Goal: Task Accomplishment & Management: Complete application form

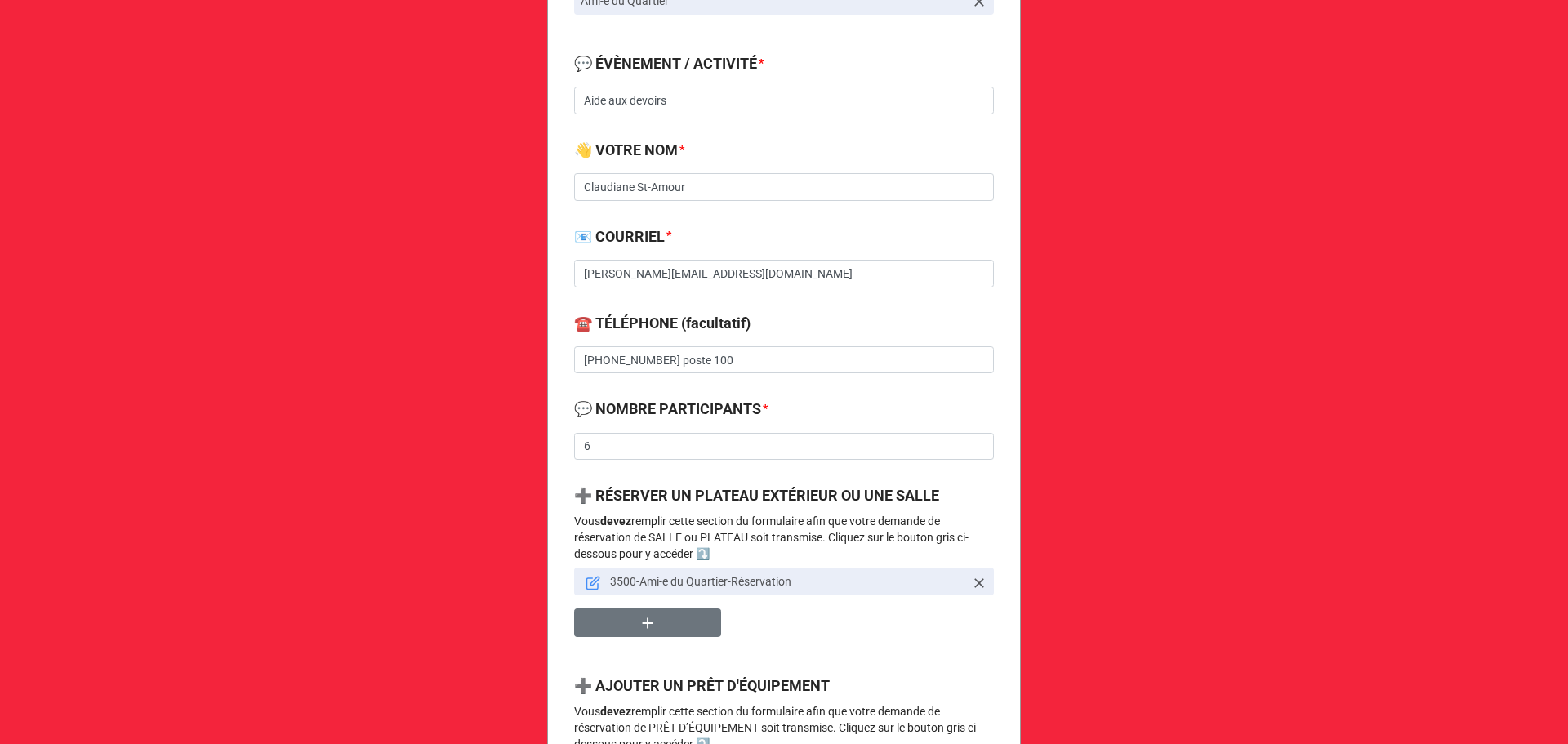
scroll to position [654, 0]
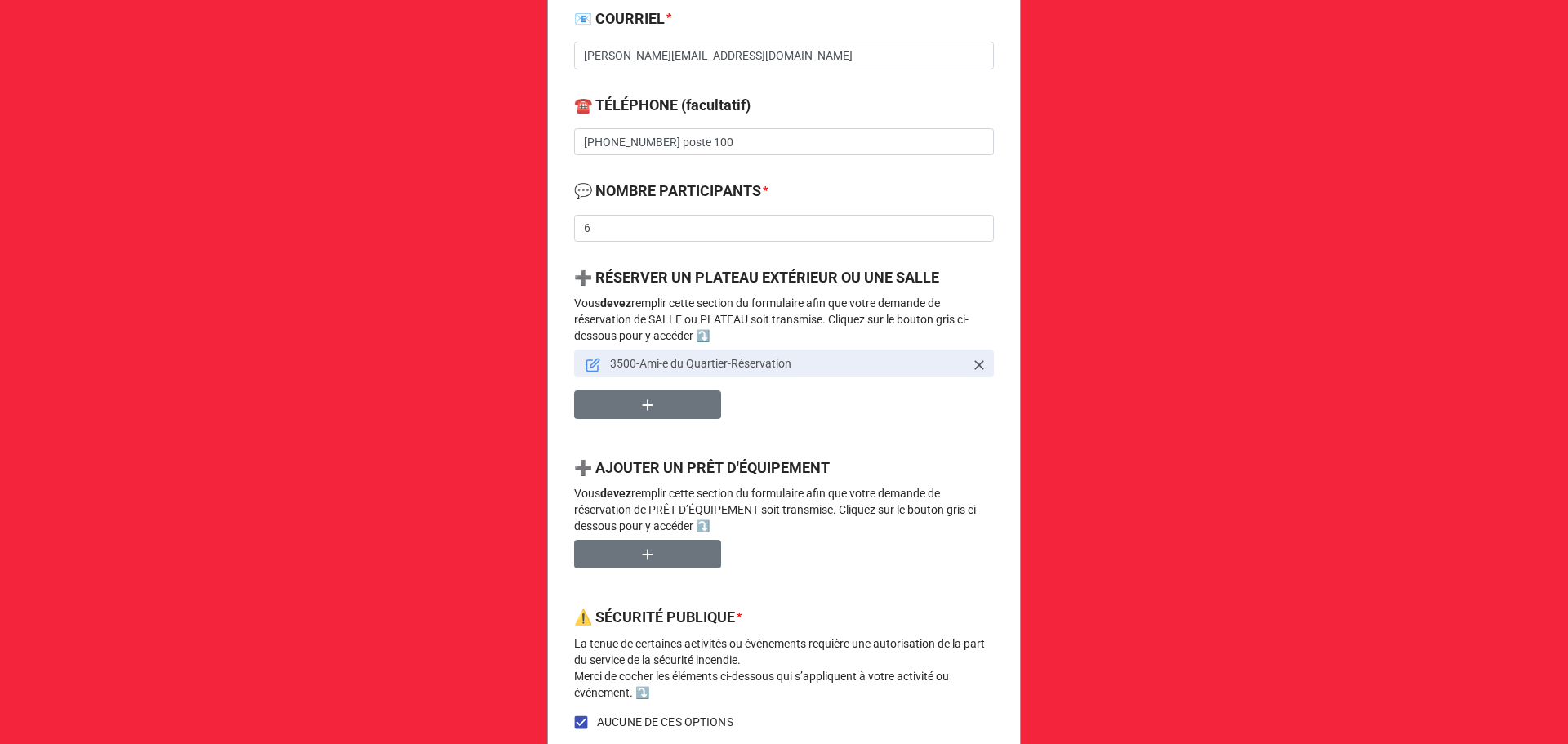
click at [580, 356] on link "3500-Ami-e du Quartier-Réservation" at bounding box center [784, 363] width 420 height 28
click at [585, 361] on icon at bounding box center [592, 364] width 14 height 14
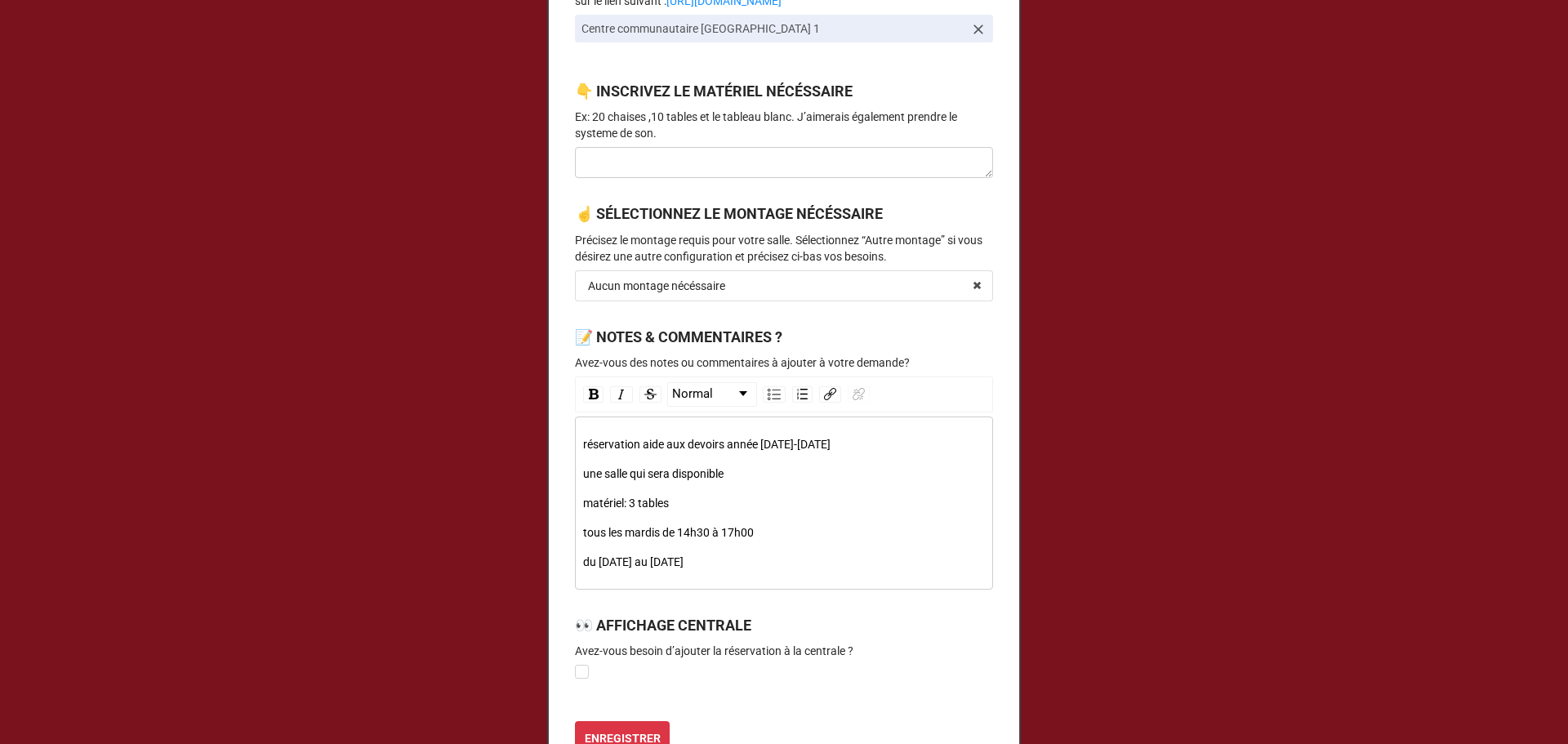
scroll to position [871, 0]
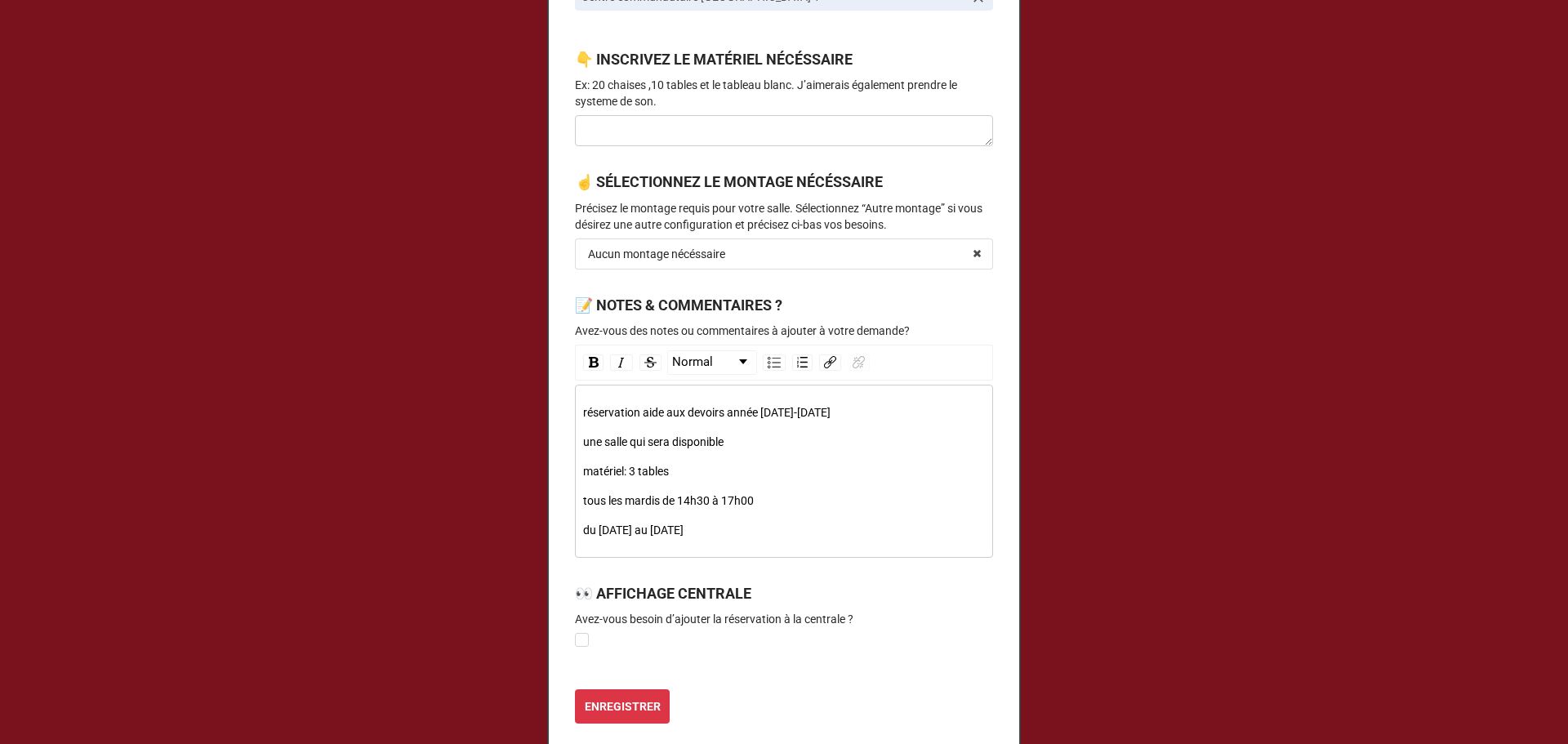
click at [682, 513] on div "réservation aide aux devoirs année [DATE]-[DATE] une salle qui sera disponible …" at bounding box center [784, 471] width 403 height 136
click at [832, 485] on div "réservation aide aux devoirs année [DATE]-[DATE] une salle qui sera disponible …" at bounding box center [784, 471] width 403 height 136
click at [967, 507] on div "tous les mardis de 14h30 à 17h00 - fait sauf [DATE] car déjà réservé" at bounding box center [784, 500] width 403 height 18
click at [954, 502] on span "tous les mardis de 14h30 à 17h00 - fait sauf [DATE] car déjà réservé et [DATE]" at bounding box center [777, 501] width 387 height 13
drag, startPoint x: 774, startPoint y: 524, endPoint x: 753, endPoint y: 523, distance: 21.0
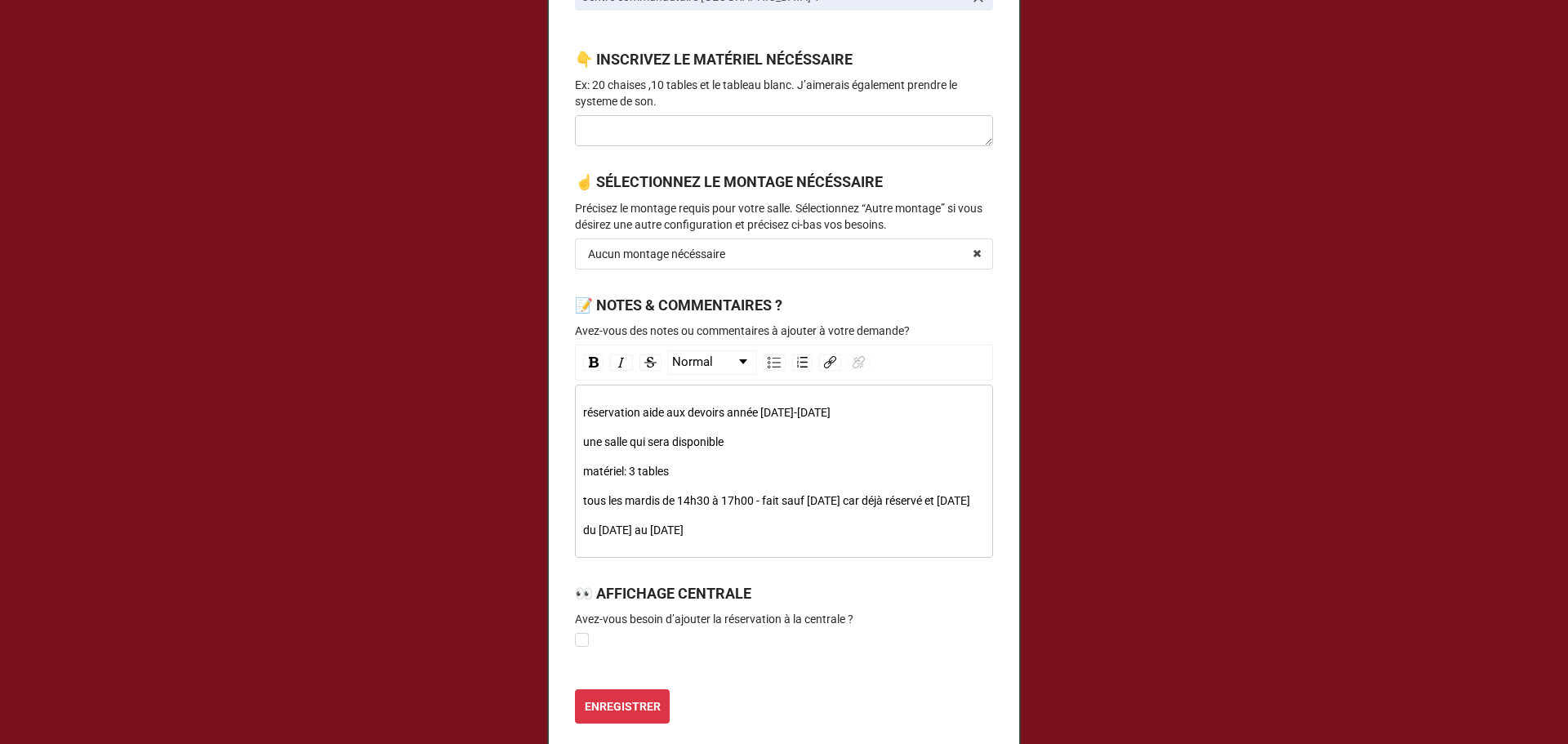
click at [753, 509] on div "tous les mardis de 14h30 à 17h00 - fait sauf [DATE] car déjà réservé et [DATE]" at bounding box center [784, 500] width 403 height 18
click at [784, 539] on div "du [DATE] au [DATE]" at bounding box center [784, 530] width 403 height 18
click at [827, 479] on div "matériel: 3 tables" at bounding box center [784, 471] width 403 height 18
click at [764, 499] on span "tous les mardis de 14h30 à 17h00 - fait sauf [DATE] car déjà réservé et [DATE]" at bounding box center [777, 501] width 387 height 13
click at [759, 502] on span "tous les mardis de 14h30 à 17h00 - fait sauf [DATE] car déjà réservé et [DATE]" at bounding box center [777, 501] width 387 height 13
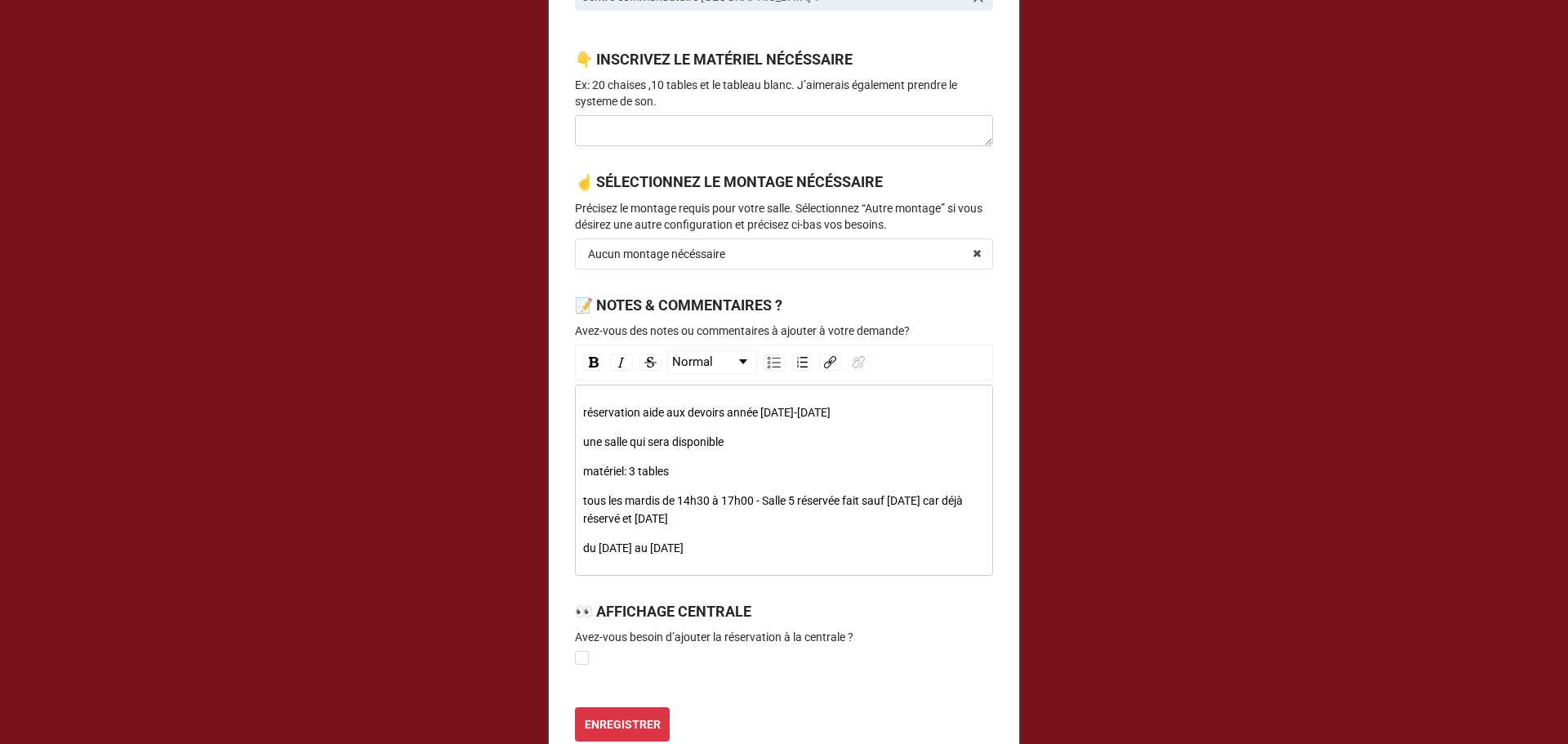
click at [761, 545] on div "du [DATE] au [DATE]" at bounding box center [784, 548] width 403 height 18
click at [761, 550] on div "du [DATE] au [DATE]" at bounding box center [784, 548] width 403 height 18
click at [742, 515] on div "tous les mardis de 14h30 à 17h00 - Salle 5 réservée fait sauf [DATE] car déjà r…" at bounding box center [784, 508] width 403 height 36
click at [642, 514] on span "tous les mardis de 14h30 à 17h00 - Salle 5 réservée fait sauf [DATE] car déjà r…" at bounding box center [775, 509] width 383 height 31
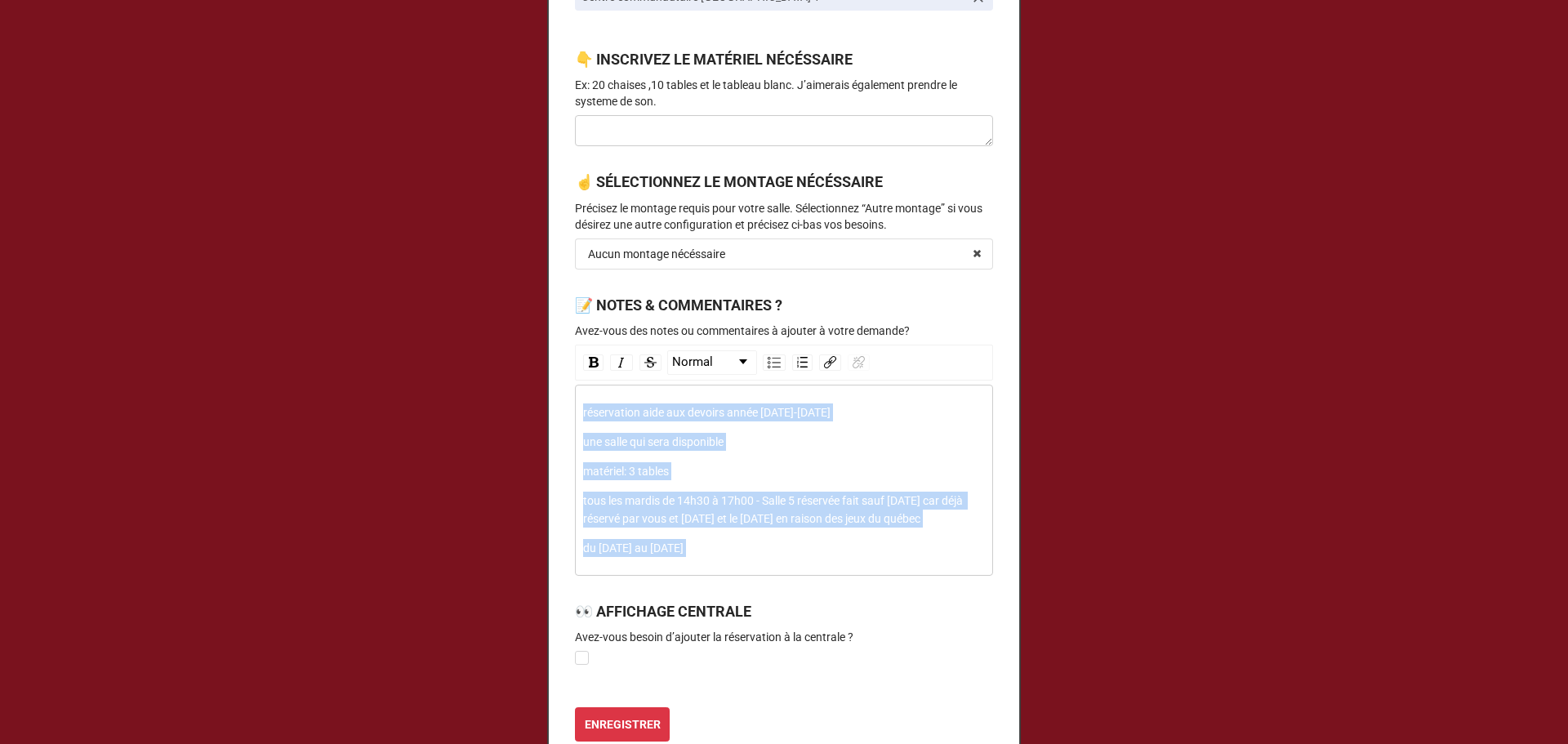
drag, startPoint x: 983, startPoint y: 516, endPoint x: 926, endPoint y: 524, distance: 57.6
click at [926, 524] on div "réservation aide aux devoirs année [DATE]-[DATE] une salle qui sera disponible …" at bounding box center [784, 480] width 418 height 191
click at [965, 523] on span "tous les mardis de 14h30 à 17h00 - Salle 5 réservée fait sauf [DATE] car déjà r…" at bounding box center [775, 509] width 383 height 31
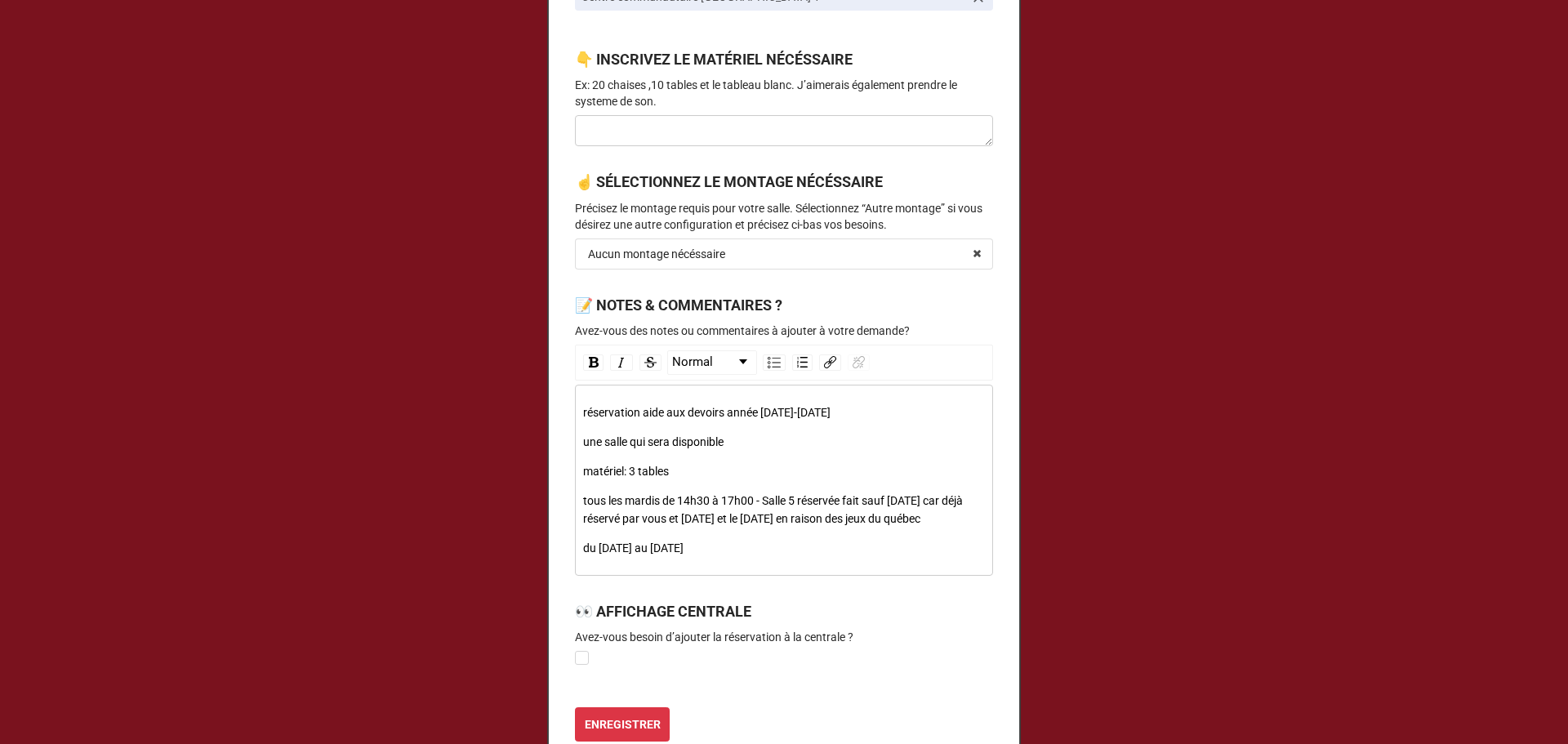
drag, startPoint x: 972, startPoint y: 520, endPoint x: 833, endPoint y: 525, distance: 139.1
click at [833, 525] on div "tous les mardis de 14h30 à 17h00 - Salle 5 réservée fait sauf [DATE] car déjà r…" at bounding box center [784, 508] width 403 height 36
drag, startPoint x: 663, startPoint y: 541, endPoint x: 555, endPoint y: 497, distance: 116.6
copy span "tous les mardis de 14h30 à 17h00 - Salle 5 réservée fait sauf [DATE] car déjà r…"
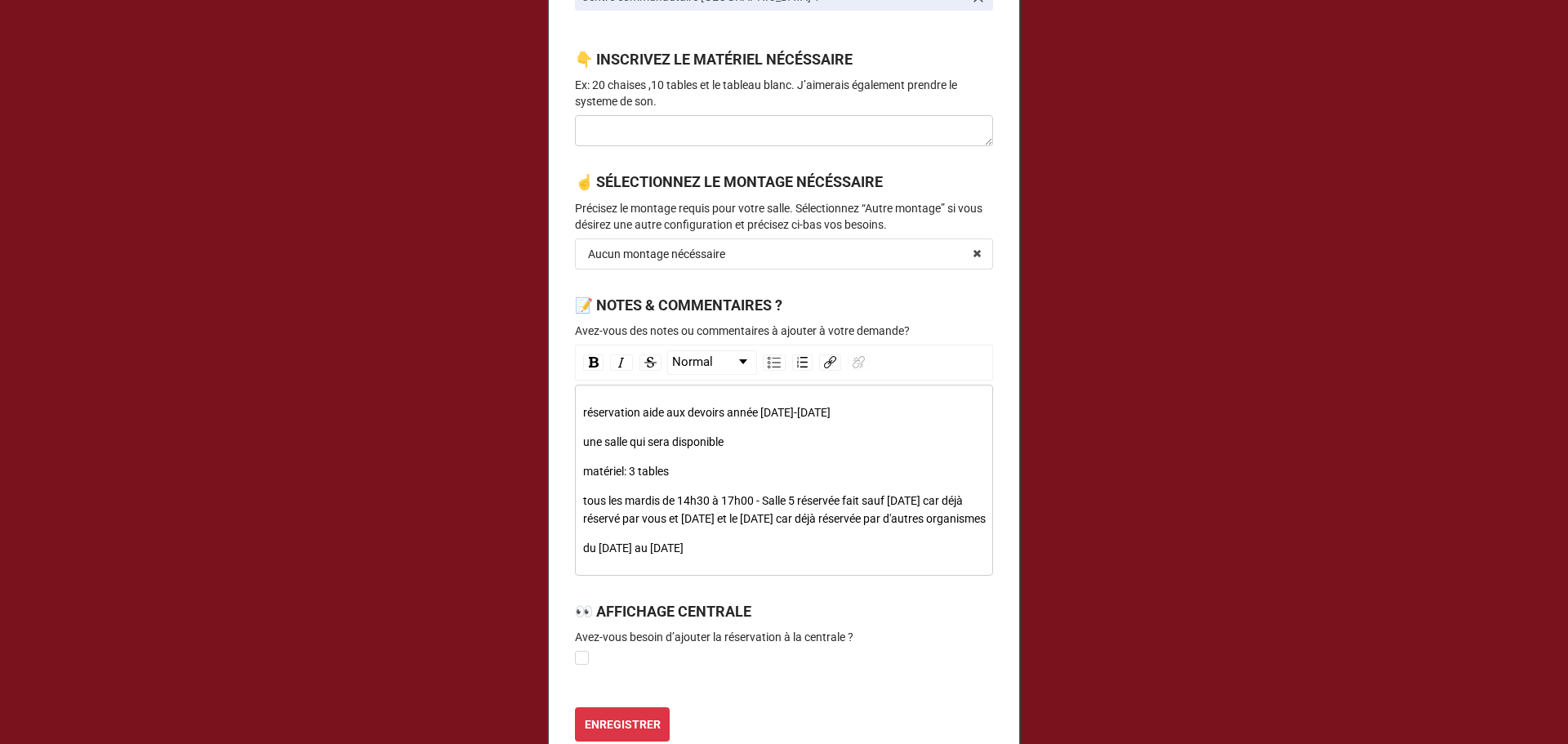
click at [775, 437] on div "une salle qui sera disponible" at bounding box center [784, 441] width 403 height 18
click at [711, 459] on div "réservation aide aux devoirs année [DATE]-[DATE] une salle qui sera disponible …" at bounding box center [784, 481] width 403 height 154
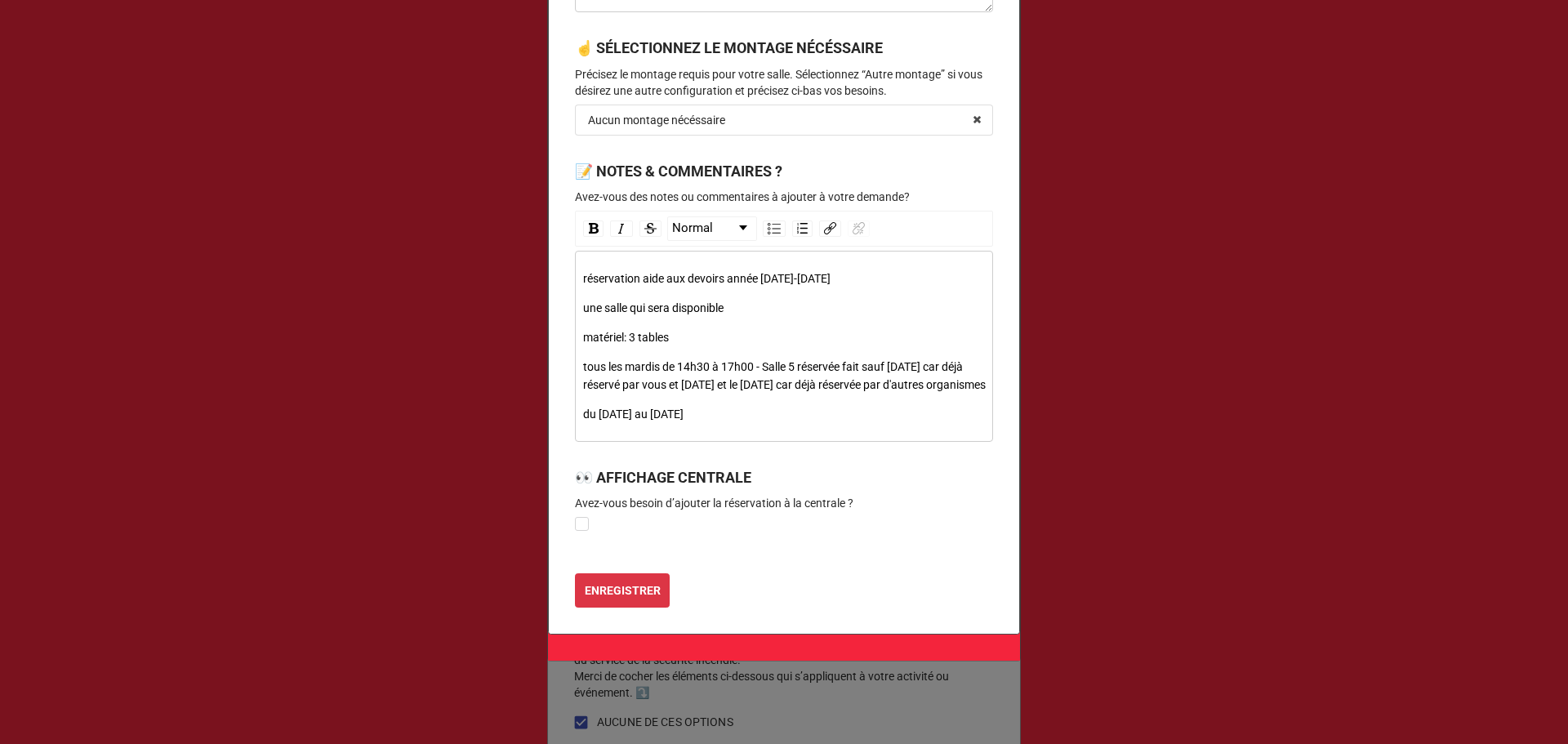
scroll to position [1043, 0]
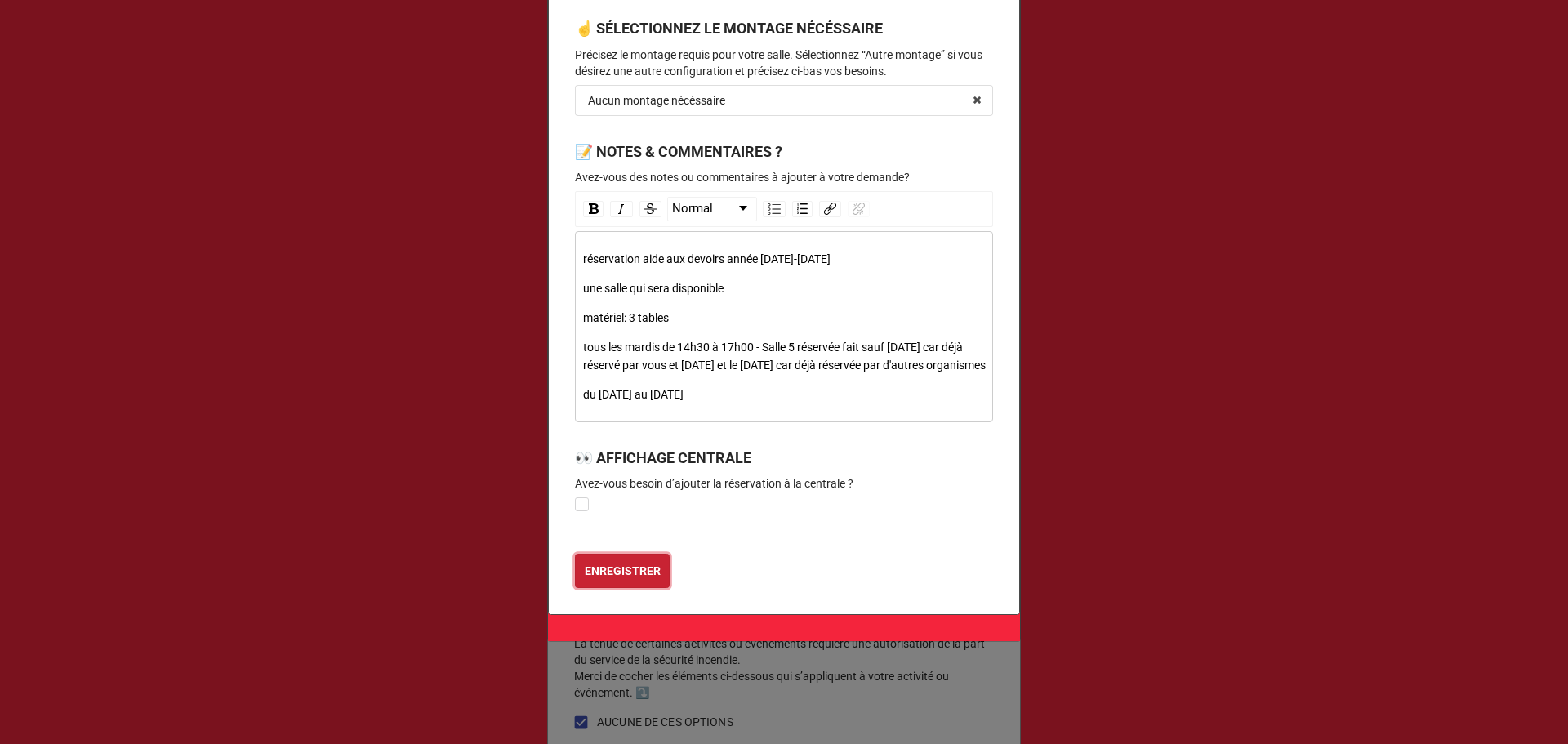
click at [626, 574] on b "ENREGISTRER" at bounding box center [622, 571] width 76 height 17
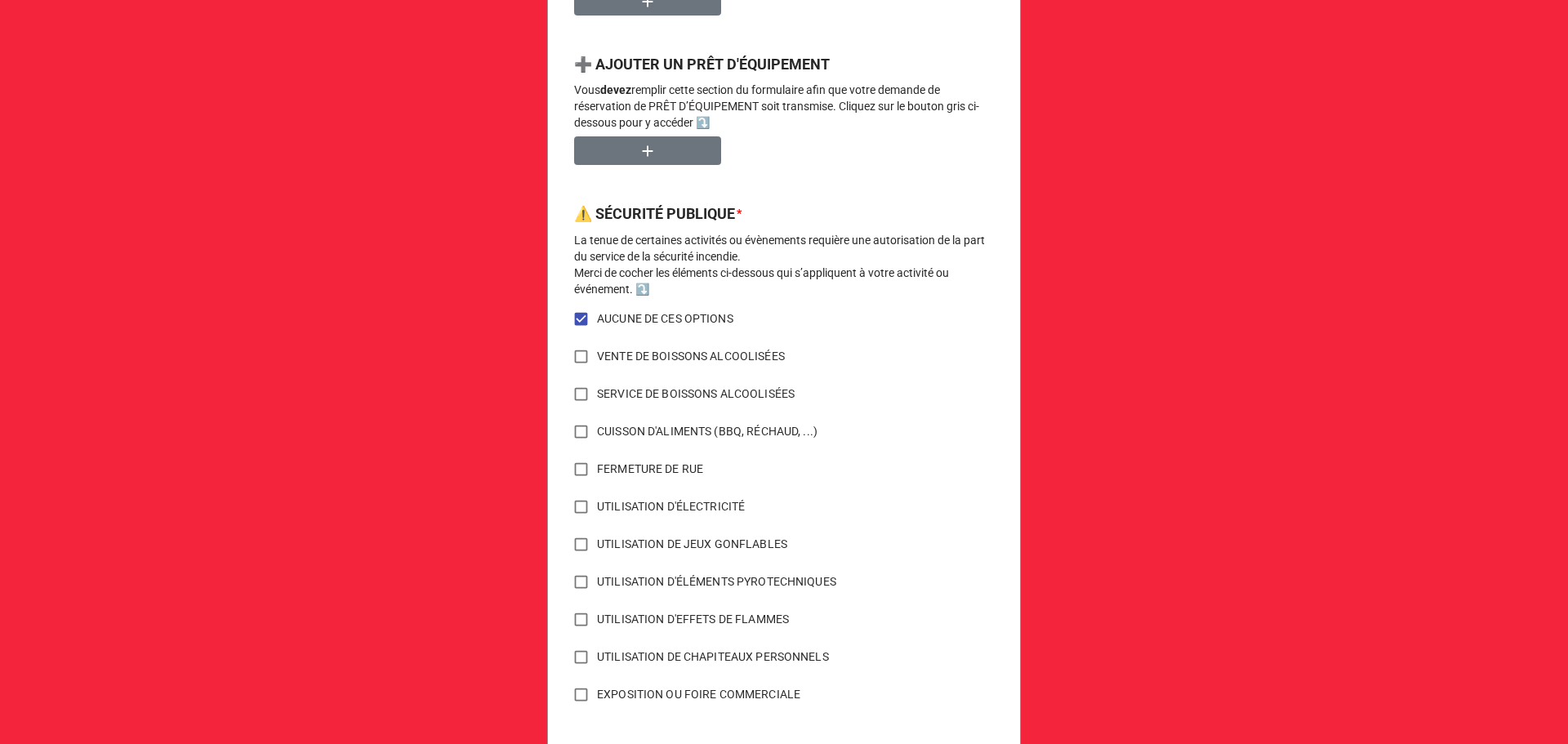
scroll to position [1155, 0]
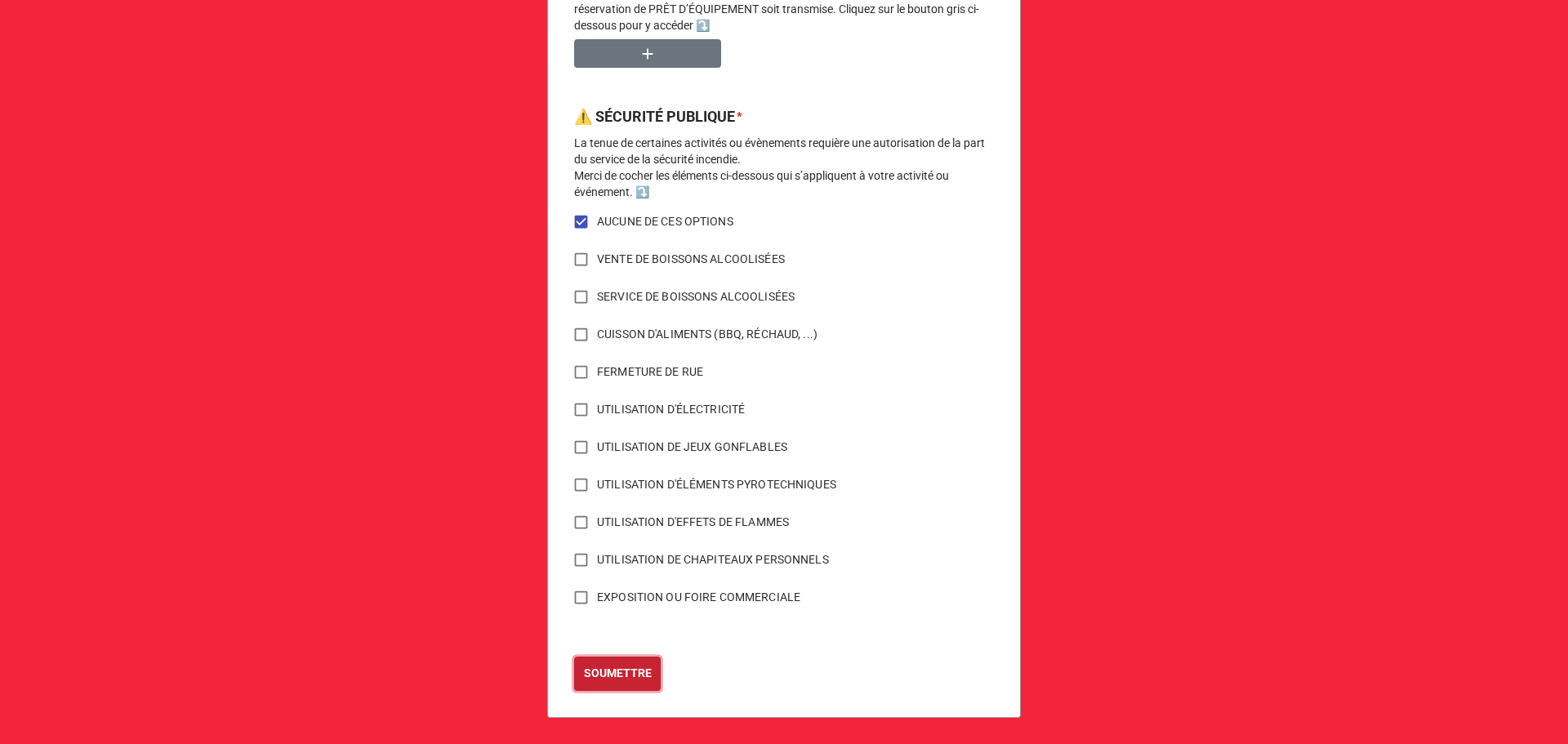
click at [620, 682] on b "SOUMETTRE" at bounding box center [617, 674] width 68 height 17
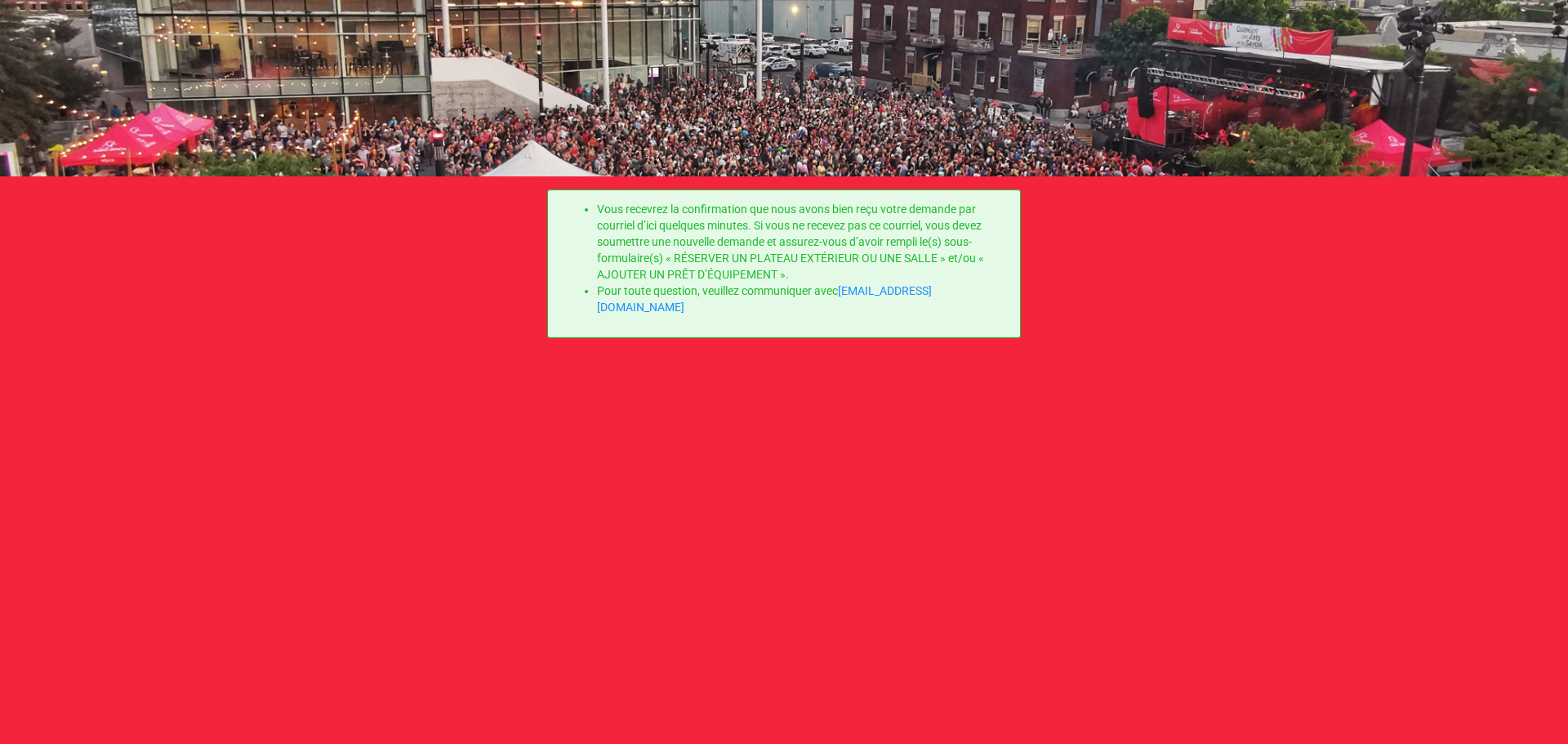
scroll to position [0, 0]
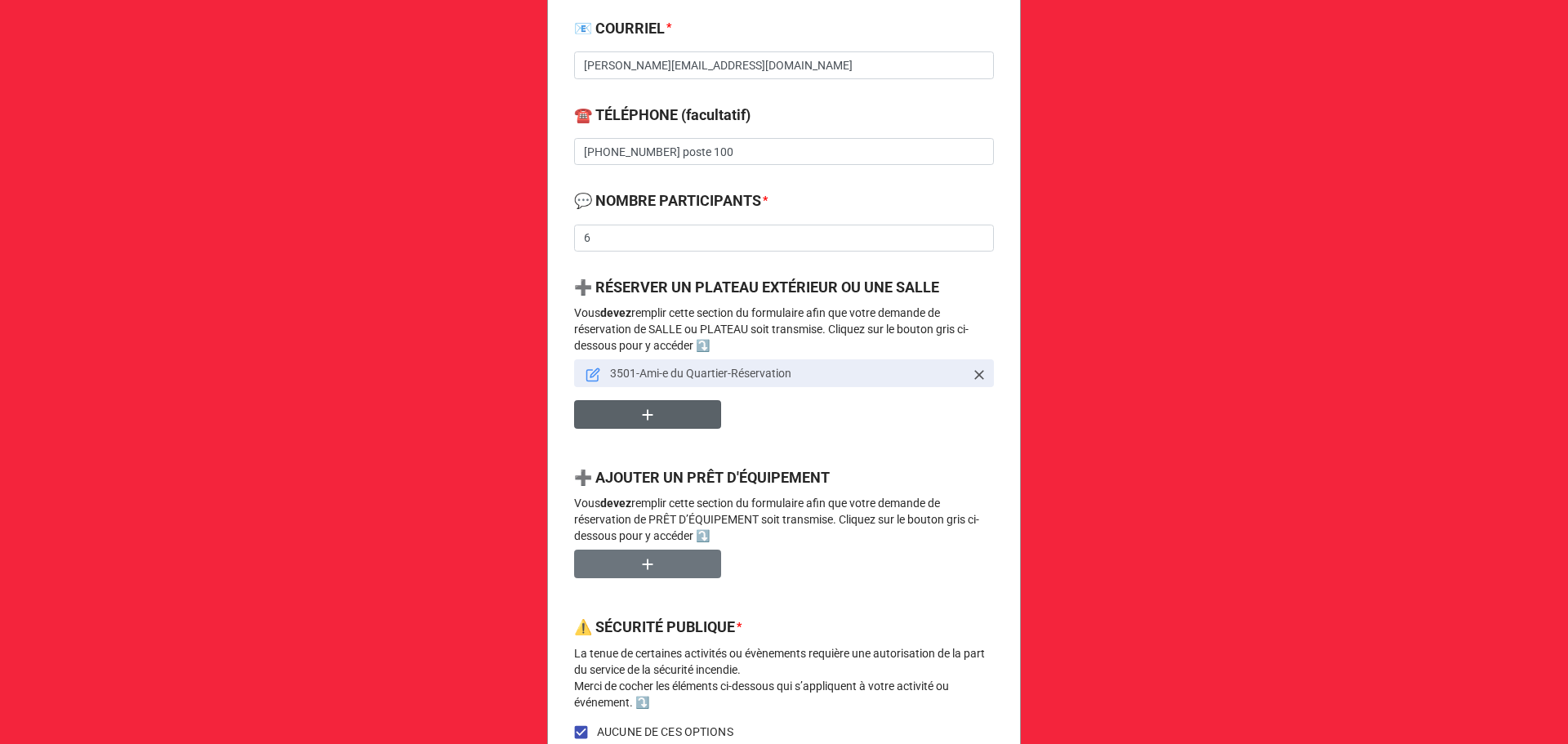
scroll to position [654, 0]
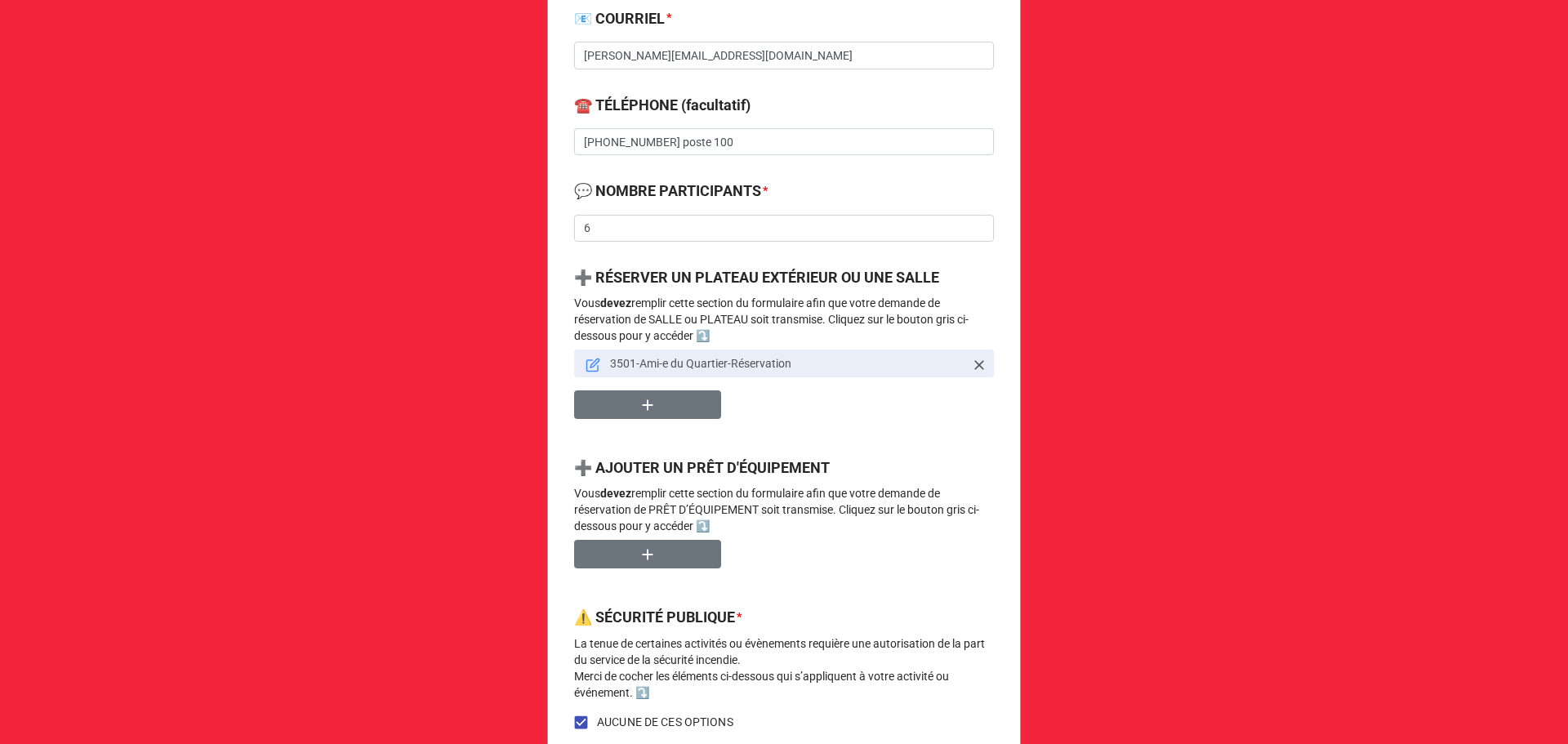
click at [587, 372] on icon at bounding box center [593, 366] width 12 height 12
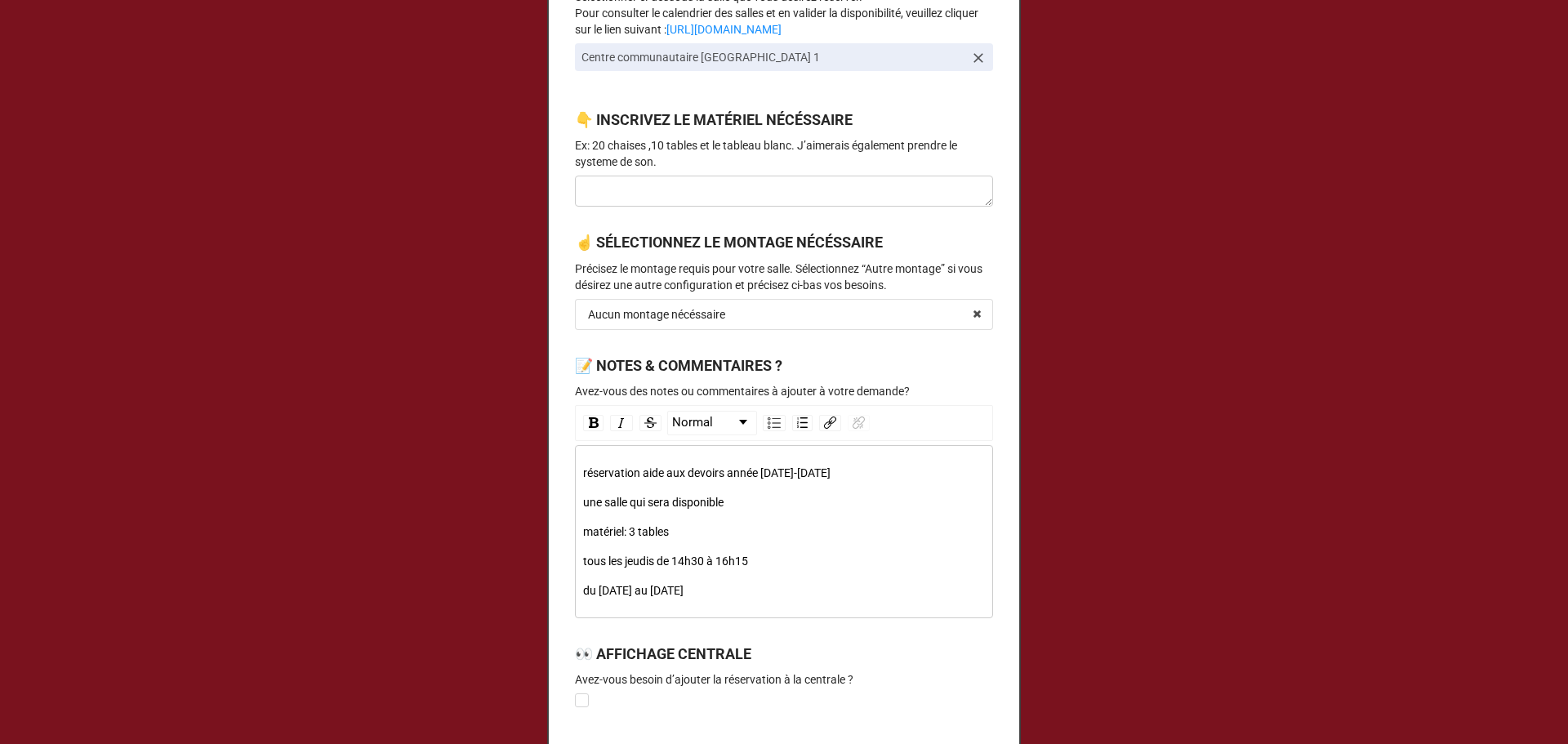
scroll to position [871, 0]
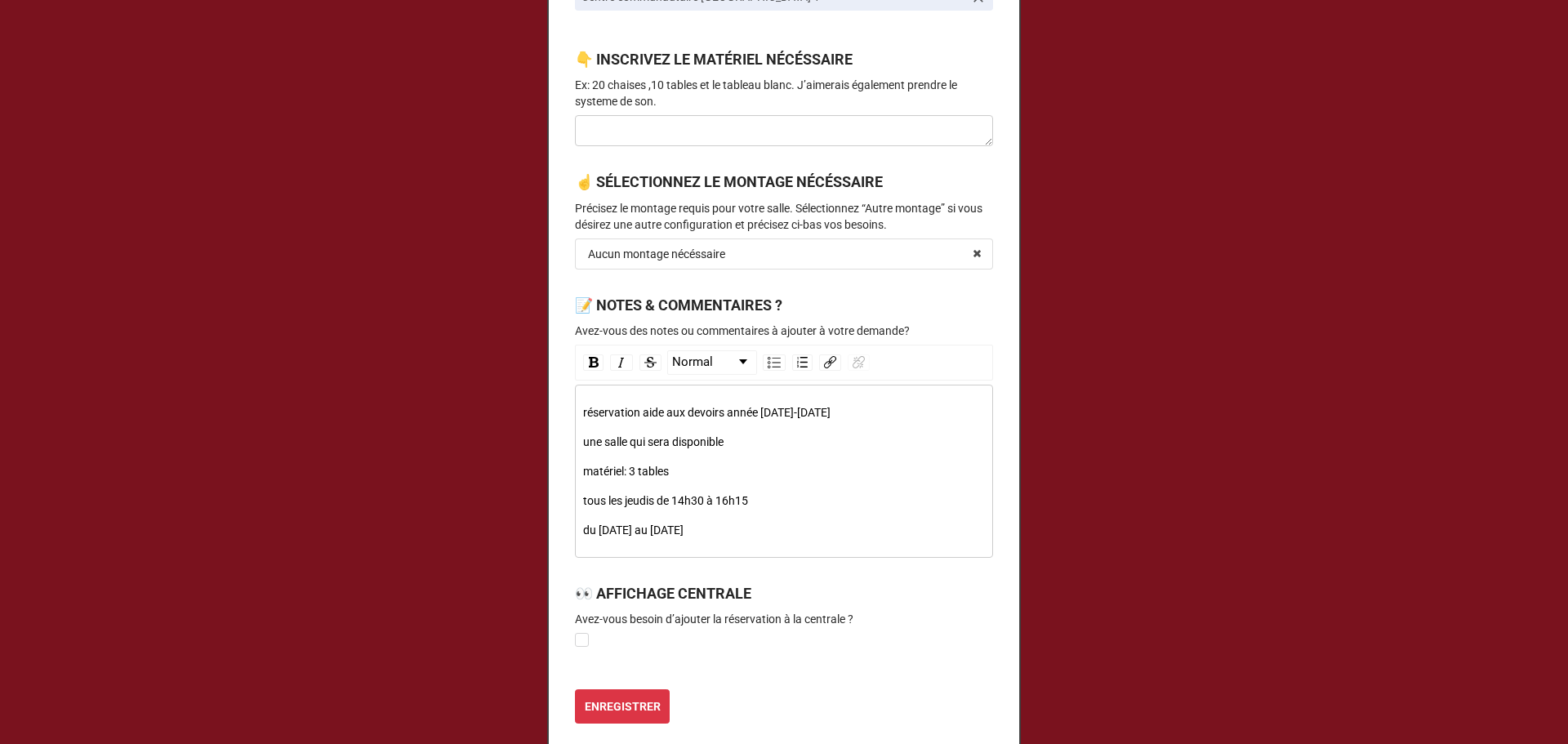
click at [801, 549] on div "réservation aide aux devoirs année [DATE]-[DATE] une salle qui sera disponible …" at bounding box center [784, 471] width 418 height 173
click at [789, 502] on div "tous les jeudis de 14h30 à 16h15" at bounding box center [784, 500] width 403 height 18
click at [784, 495] on div "tous les jeudis de 14h30 à 16h15" at bounding box center [784, 500] width 403 height 18
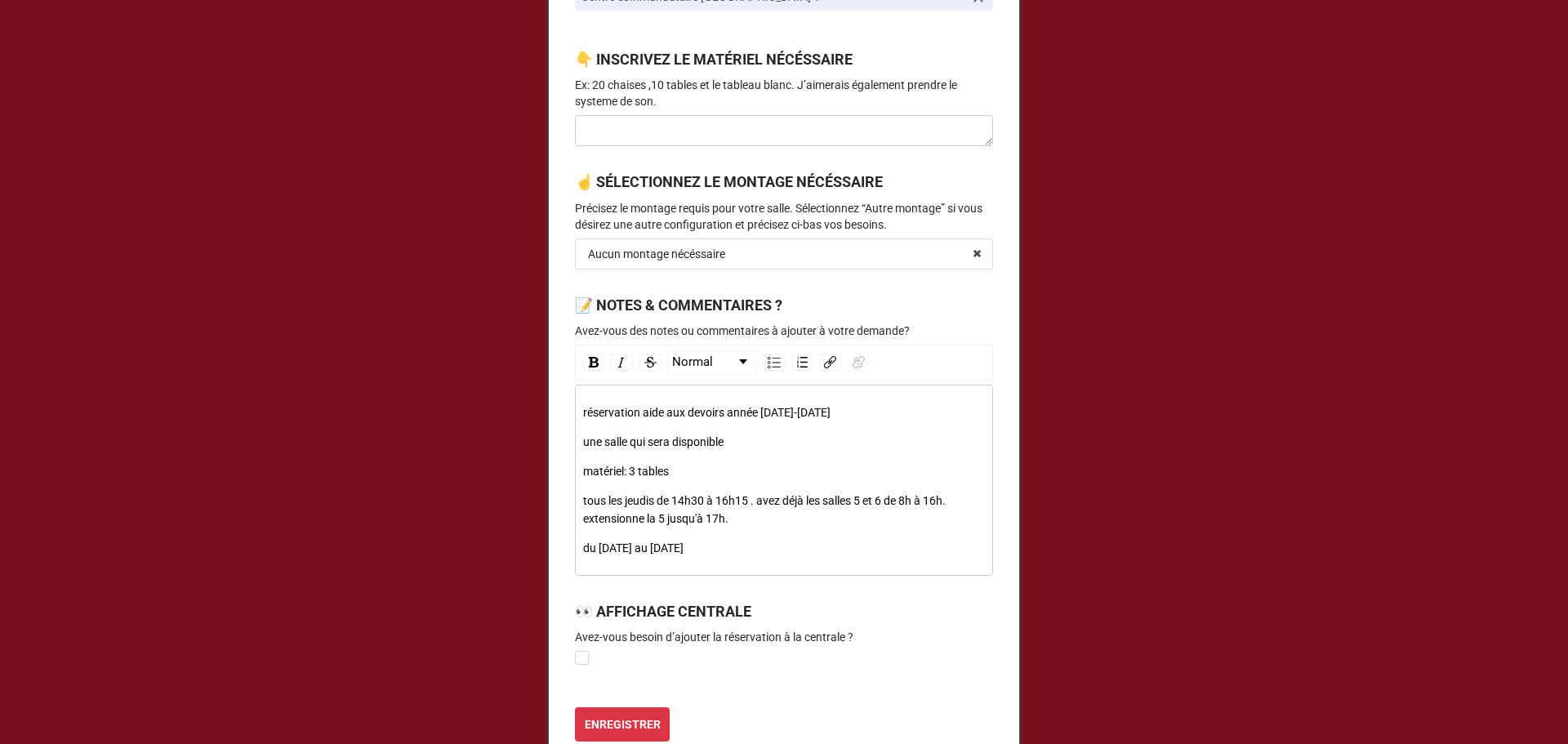
click at [762, 526] on div "tous les jeudis de 14h30 à 16h15 . avez déjà les salles 5 et 6 de 8h à 16h. ext…" at bounding box center [784, 508] width 403 height 36
click at [836, 520] on div "tous les jeudis de 14h30 à 16h15 . avez déjà les salles 5 et 6 de 8h à 16h. ext…" at bounding box center [784, 508] width 403 height 36
click at [805, 515] on div "tous les jeudis de 14h30 à 16h15 . avez déjà les salles 5 et 6 de 8h à 16h. ext…" at bounding box center [784, 508] width 403 height 36
click at [768, 534] on div "réservation aide aux devoirs année 2025-2026 une salle qui sera disponible maté…" at bounding box center [784, 481] width 403 height 154
click at [747, 517] on div "tous les jeudis de 14h30 à 16h15 . avez déjà les salles 5 et 6 de 8h à 16h. ext…" at bounding box center [784, 508] width 403 height 36
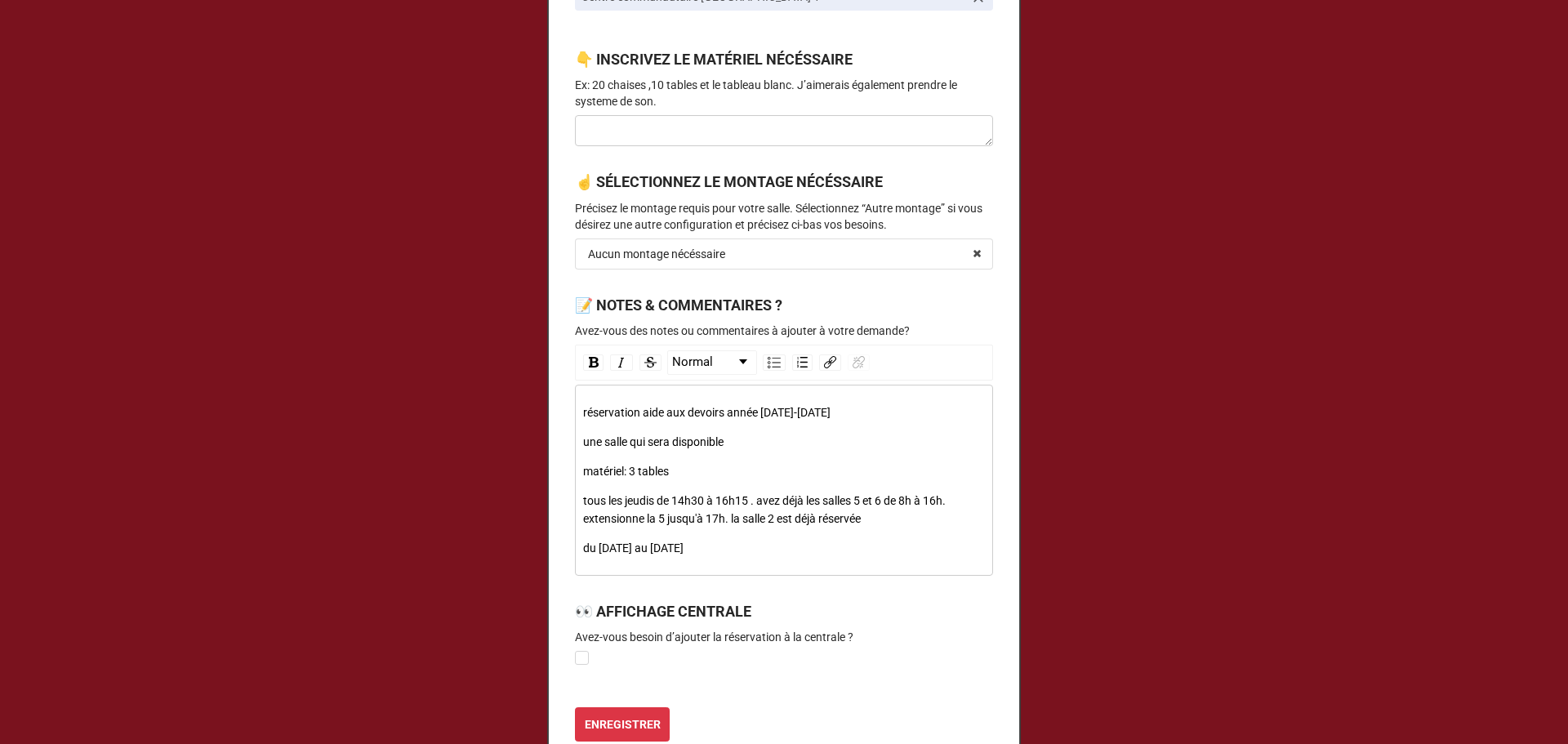
click at [804, 527] on div "tous les jeudis de 14h30 à 16h15 . avez déjà les salles 5 et 6 de 8h à 16h. ext…" at bounding box center [784, 508] width 403 height 36
click at [893, 518] on div "tous les jeudis de 14h30 à 16h15 . avez déjà les salles 5 et 6 de 8h à 16h. ext…" at bounding box center [784, 508] width 403 height 36
click at [795, 546] on div "du 2 octobre 2025 au 4 juin 2026" at bounding box center [784, 548] width 403 height 18
drag, startPoint x: 868, startPoint y: 519, endPoint x: 573, endPoint y: 502, distance: 295.5
click at [575, 502] on div "réservation aide aux devoirs année 2025-2026 une salle qui sera disponible maté…" at bounding box center [784, 480] width 418 height 191
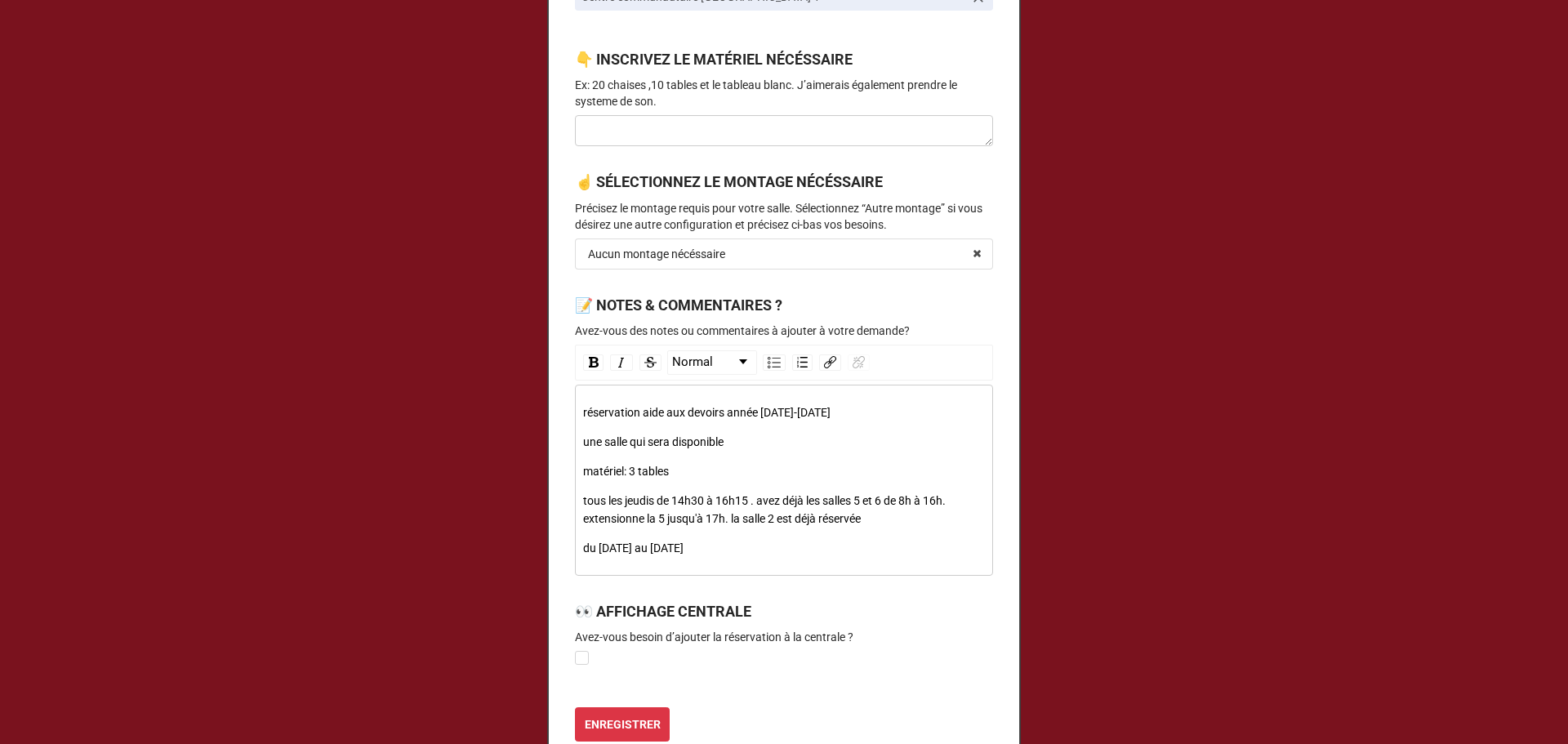
copy span "tous les jeudis de 14h30 à 16h15 . avez déjà les salles 5 et 6 de 8h à 16h. ext…"
drag, startPoint x: 760, startPoint y: 497, endPoint x: 731, endPoint y: 469, distance: 40.3
click at [760, 497] on span "tous les jeudis de 14h30 à 16h15 . avez déjà les salles 5 et 6 de 8h à 16h. ext…" at bounding box center [766, 509] width 365 height 31
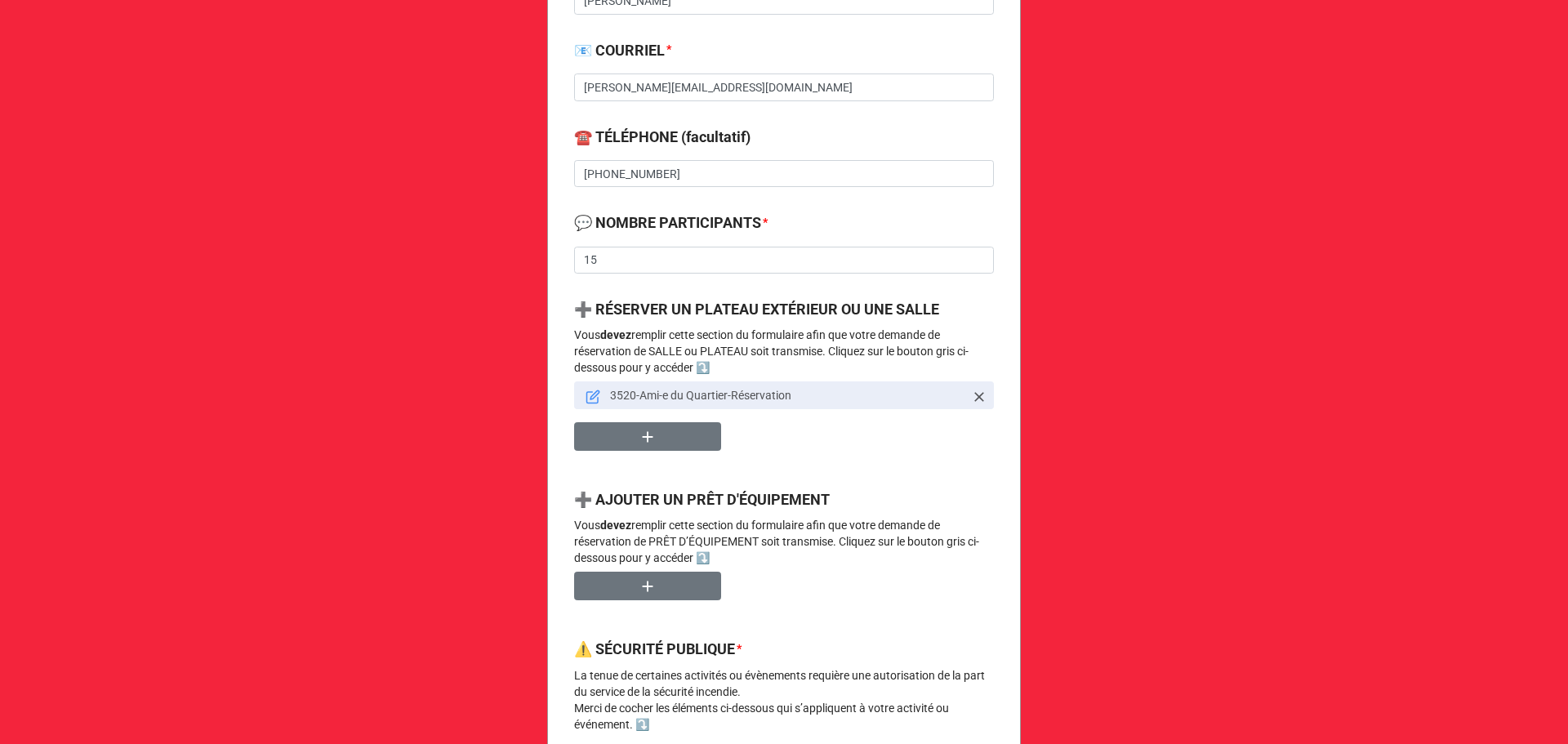
scroll to position [654, 0]
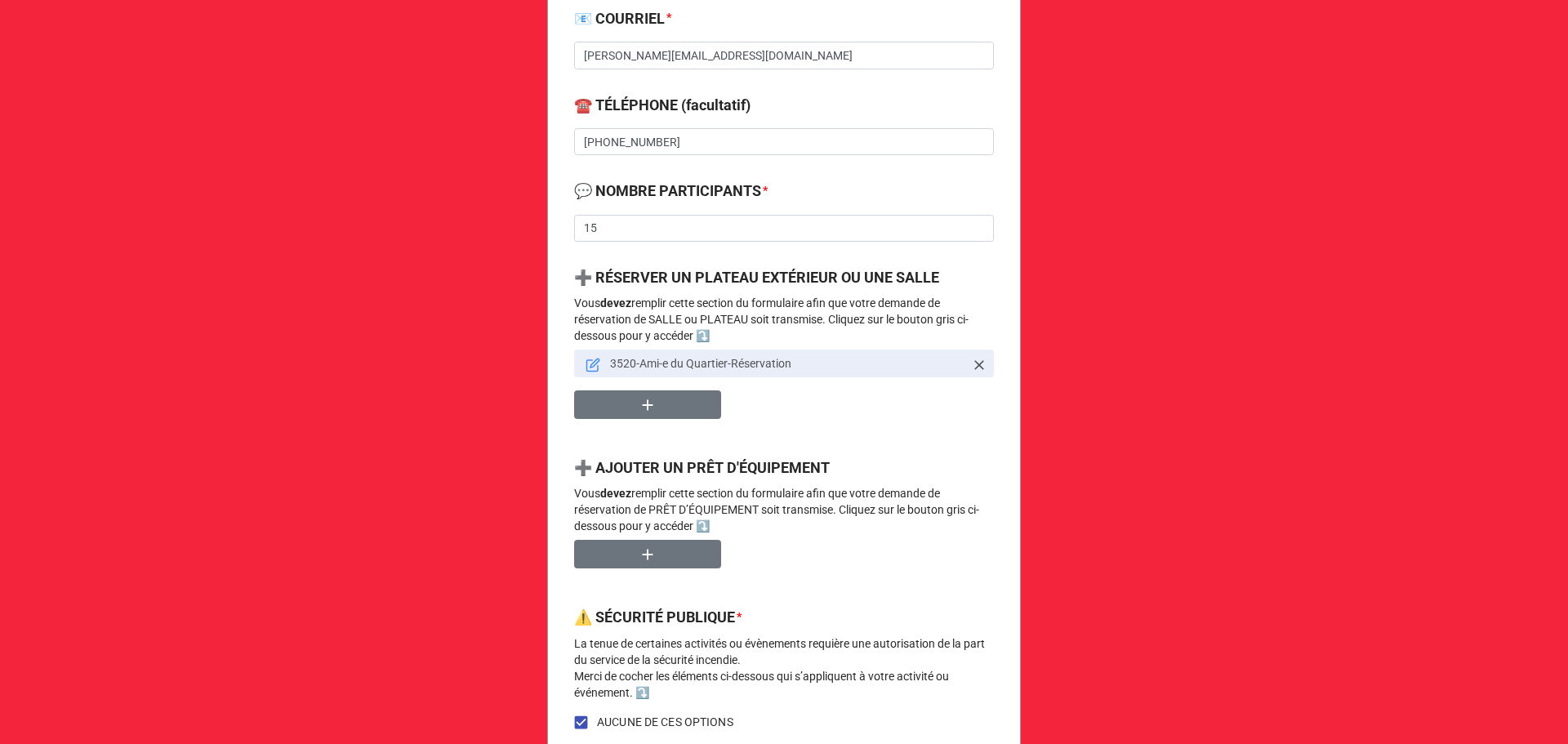
click at [595, 364] on icon at bounding box center [592, 364] width 14 height 14
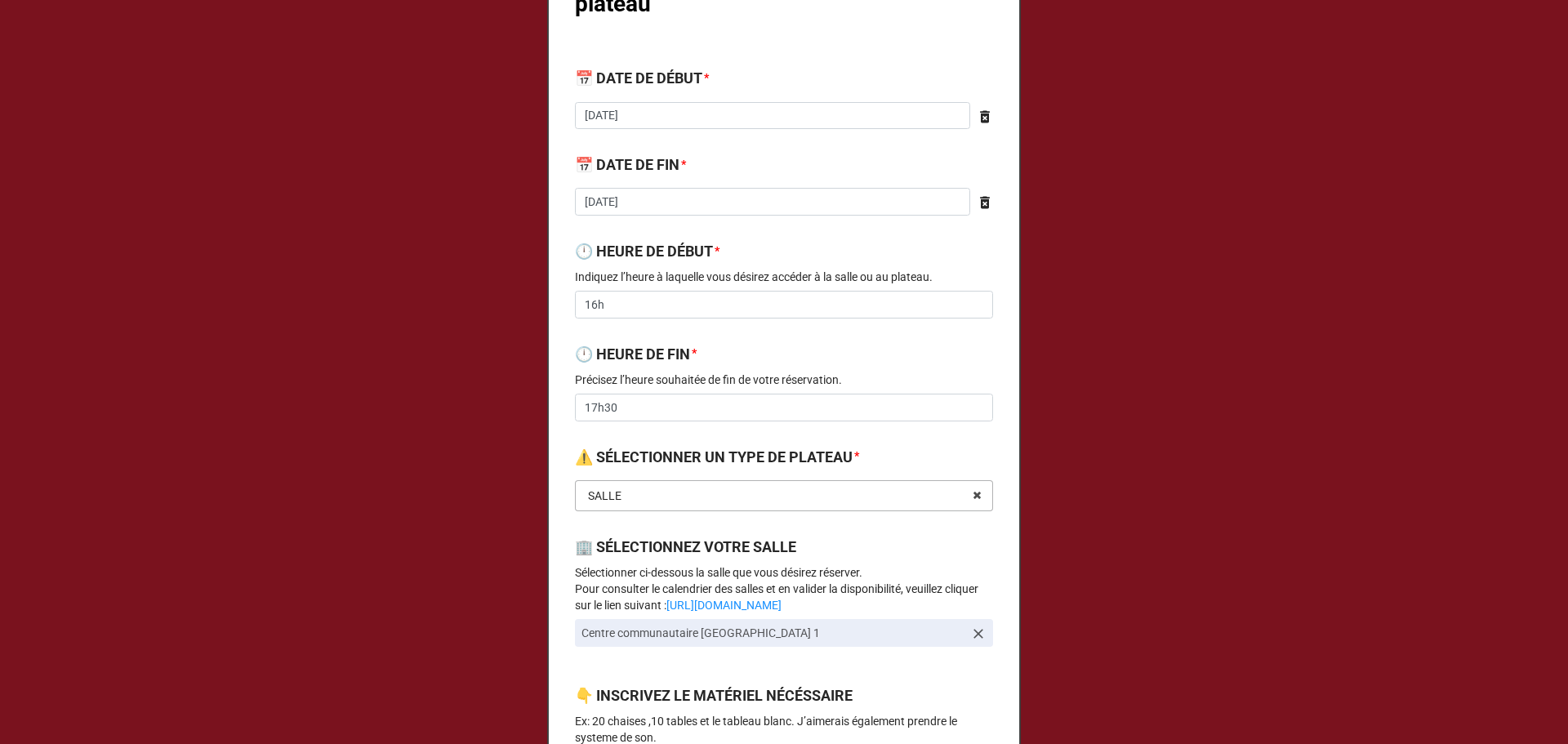
scroll to position [218, 0]
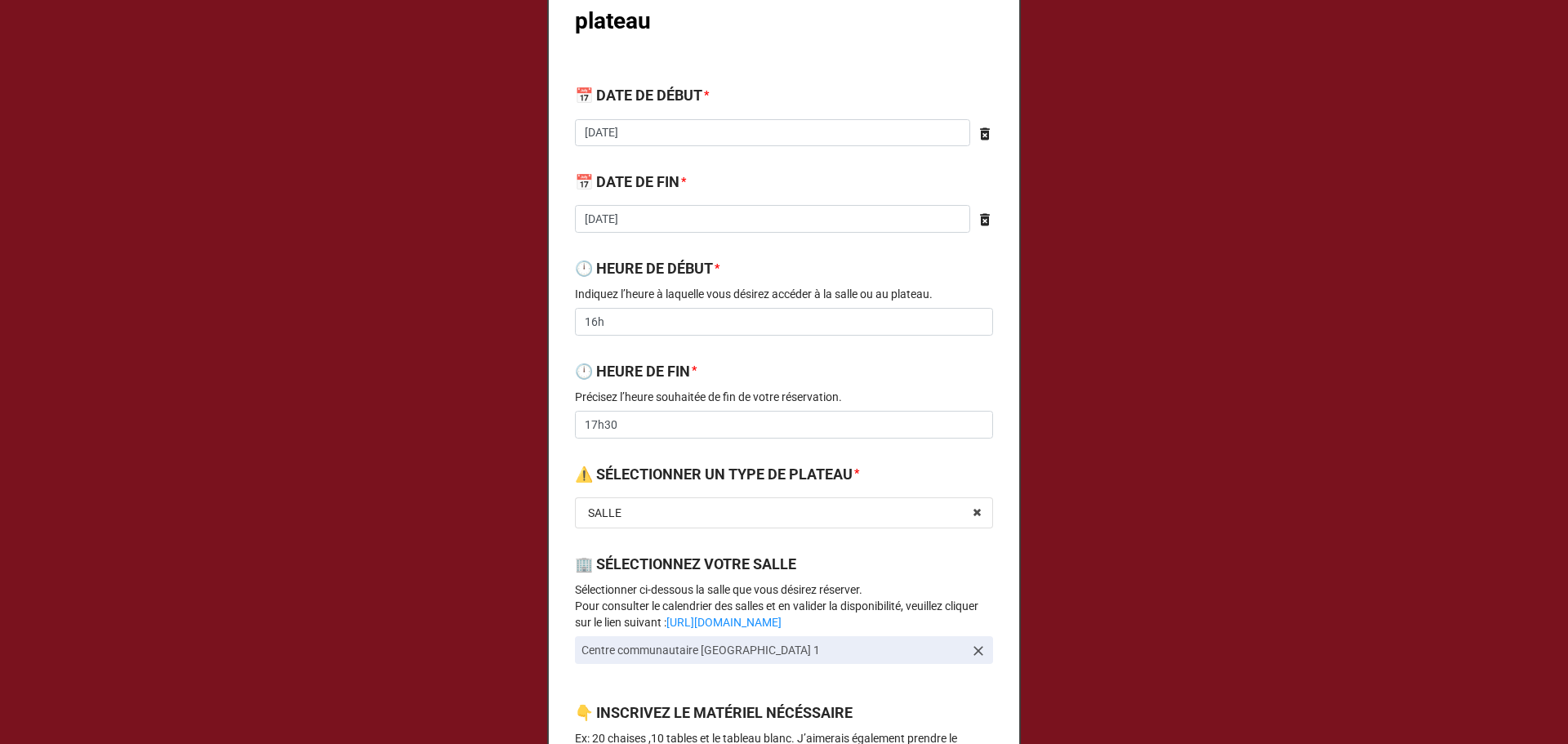
click at [793, 442] on div "🕛 HEURE DE FIN * Précisez l’heure souhaitée de fin de votre réservation. 17h30" at bounding box center [784, 405] width 418 height 89
click at [768, 231] on input "2025-10-08" at bounding box center [772, 218] width 395 height 28
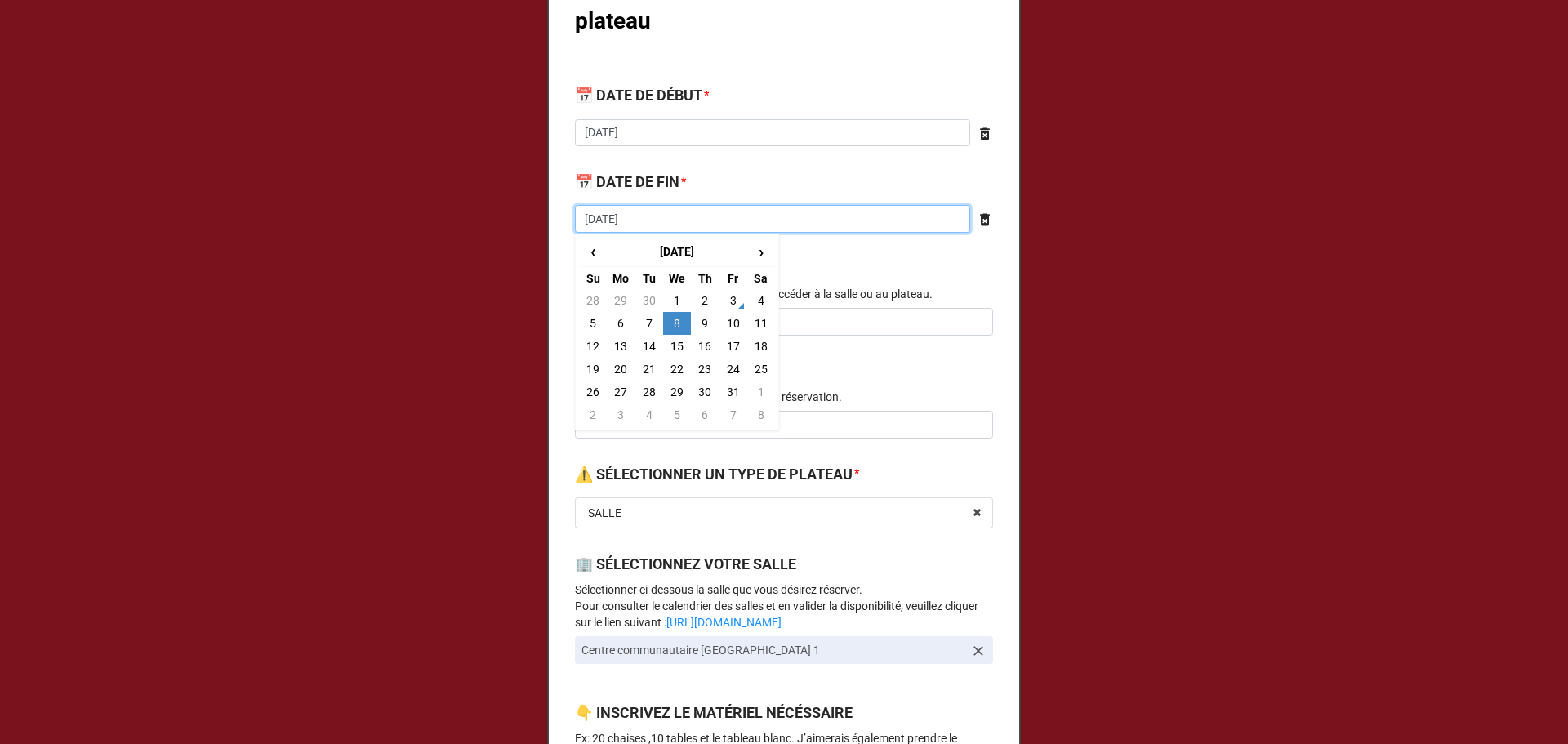
scroll to position [0, 0]
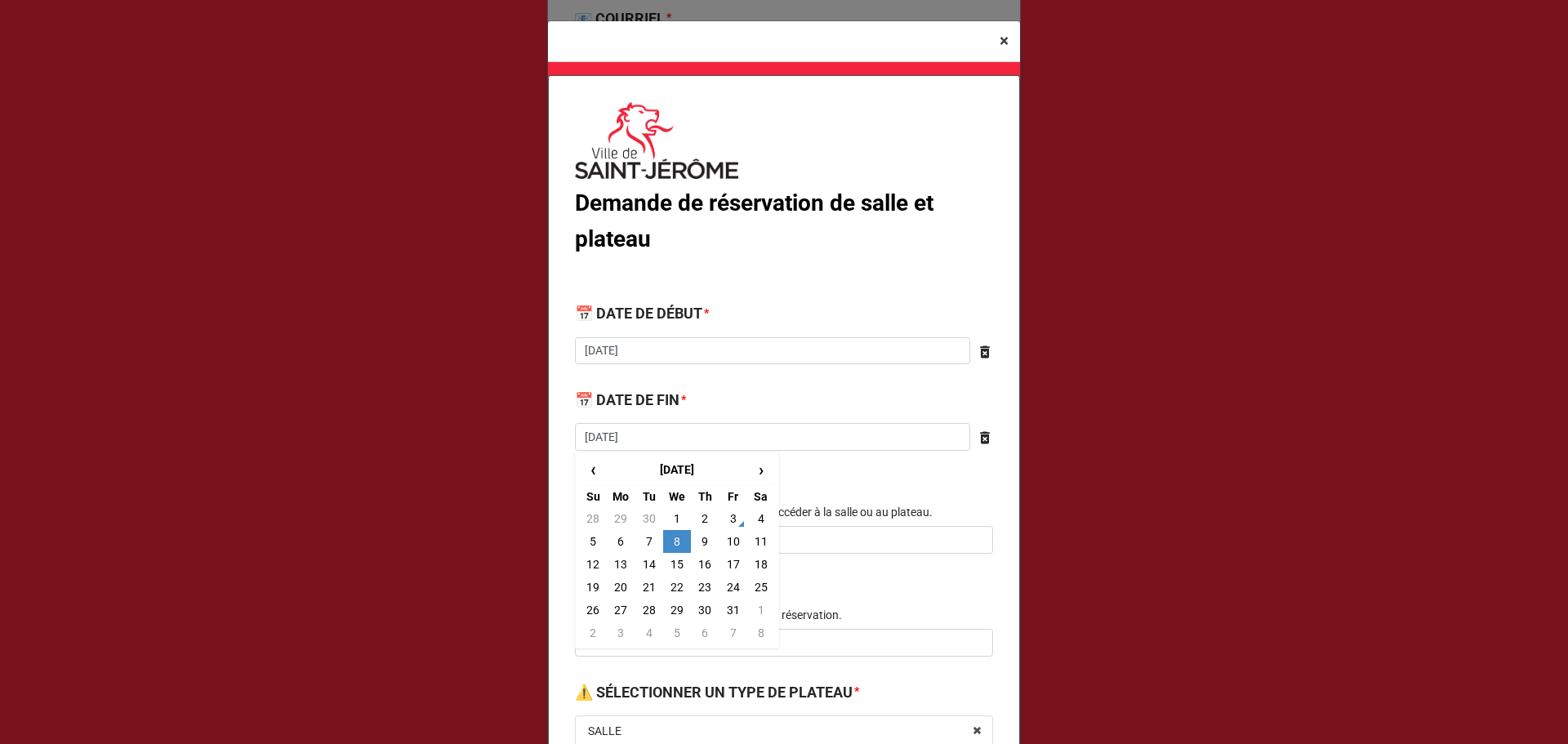
click at [1004, 47] on button "× Close" at bounding box center [1004, 41] width 32 height 40
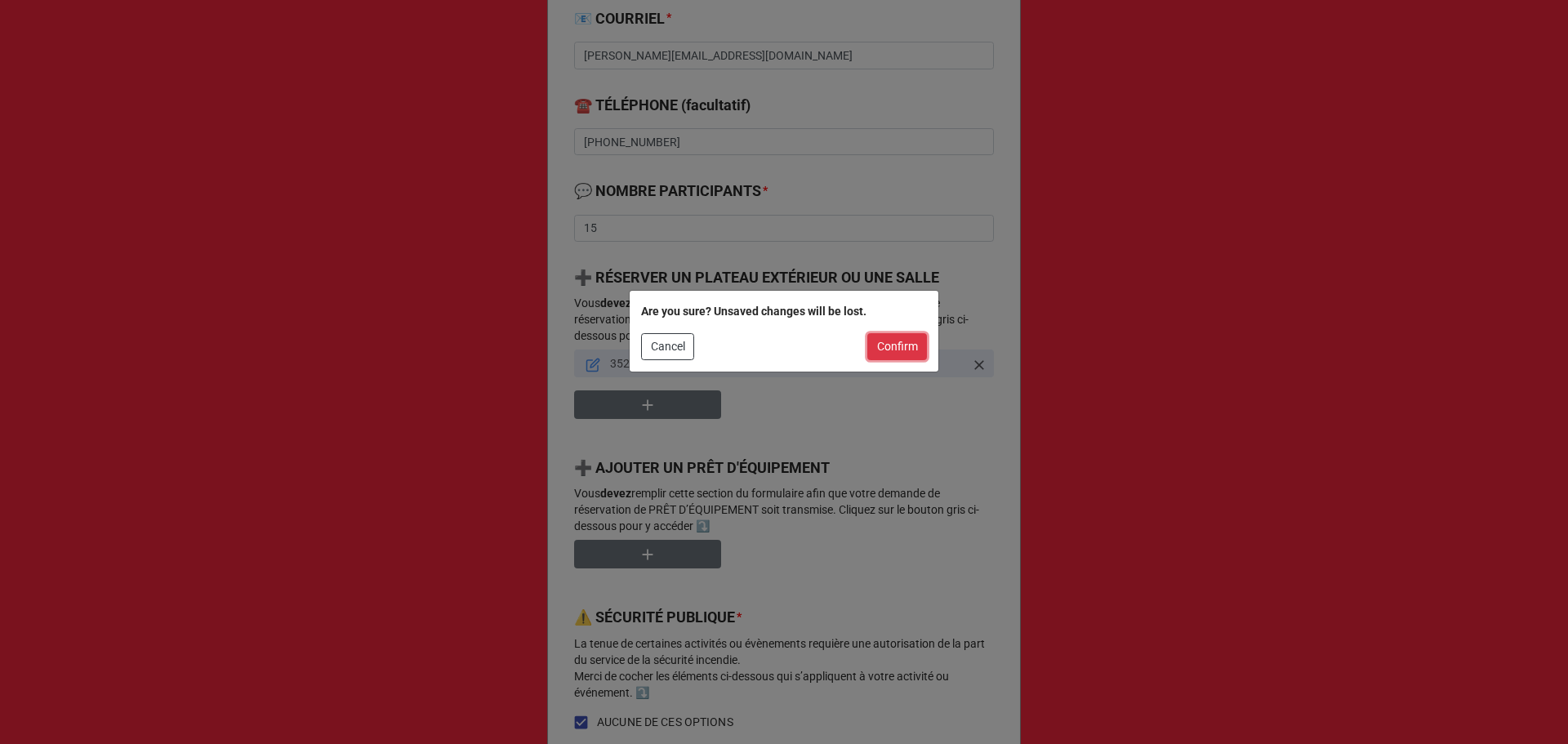
click at [908, 348] on button "Confirm" at bounding box center [897, 347] width 60 height 28
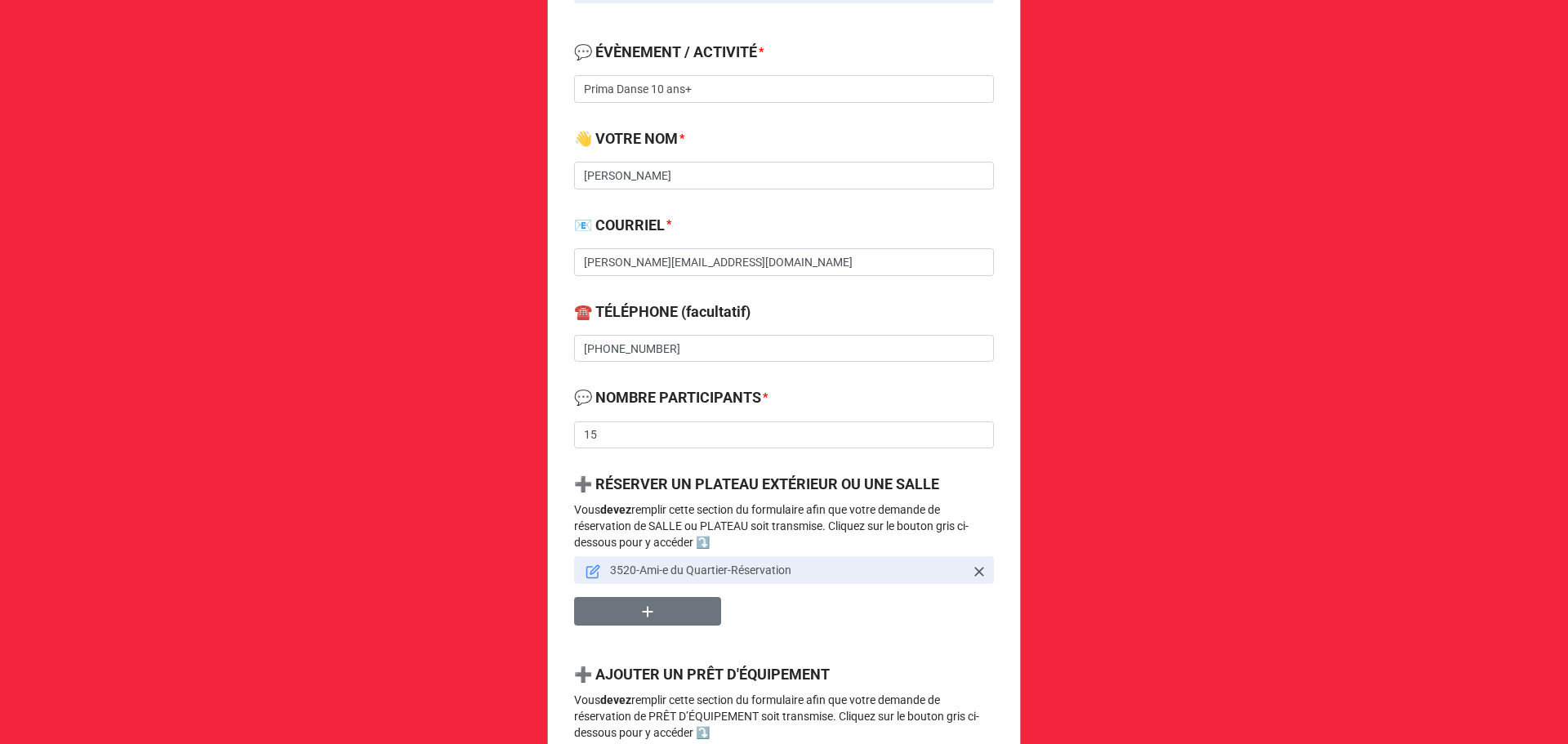
scroll to position [435, 0]
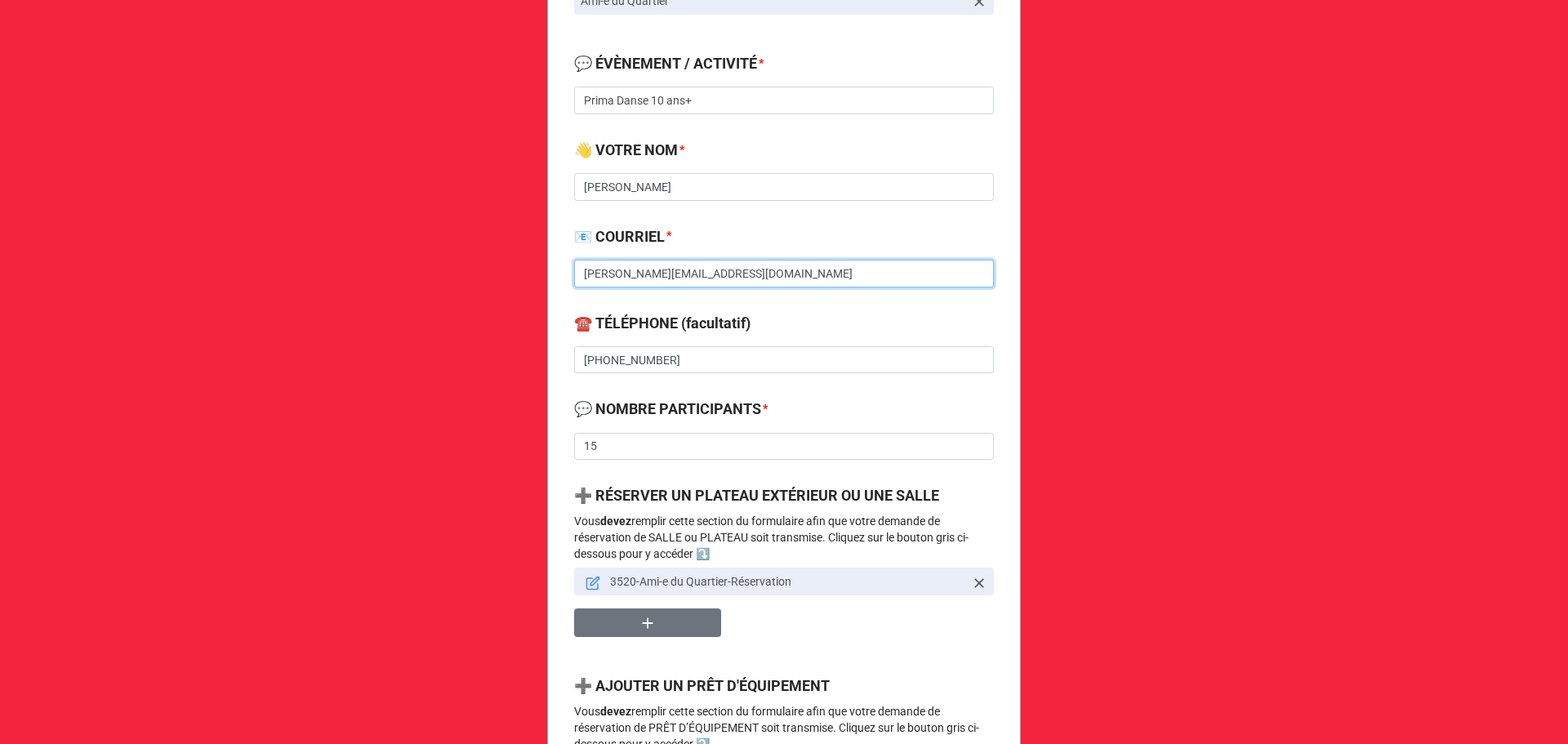
drag, startPoint x: 807, startPoint y: 271, endPoint x: 560, endPoint y: 273, distance: 247.0
click at [560, 273] on div "Demande de réservation de salle, plateau et prêt d'équipement 🔔 VOTRE ORGANISAT…" at bounding box center [784, 557] width 474 height 1761
click at [682, 469] on div "💬 NOMBRE PARTICIPANTS * 15" at bounding box center [784, 434] width 420 height 73
